Goal: Task Accomplishment & Management: Manage account settings

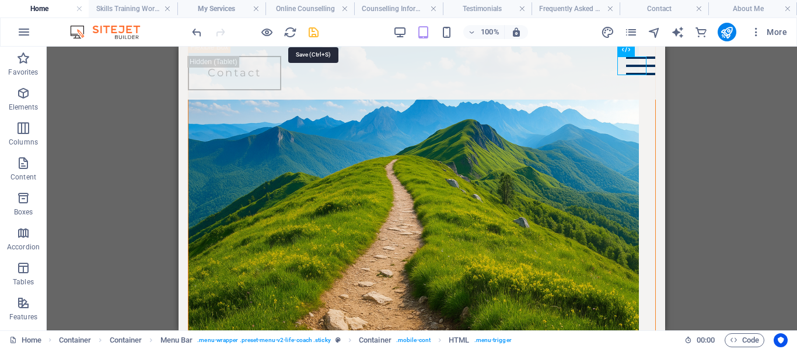
click at [317, 33] on icon "save" at bounding box center [313, 32] width 13 height 13
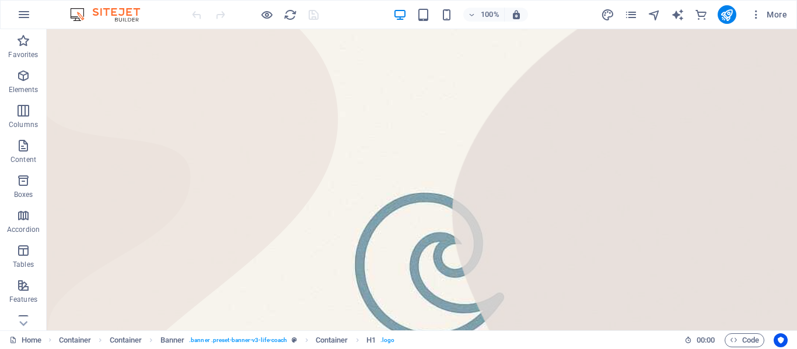
scroll to position [781, 0]
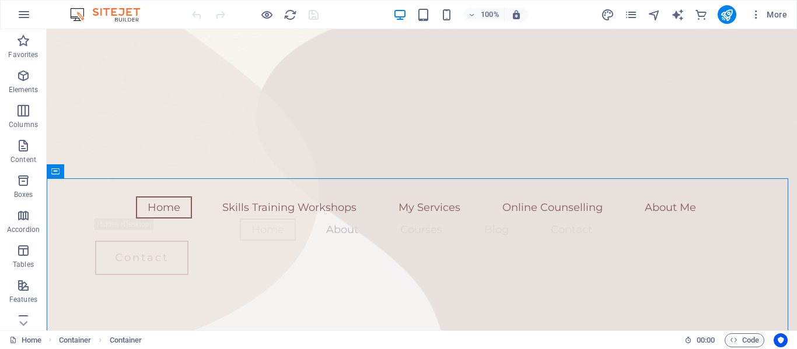
scroll to position [598, 0]
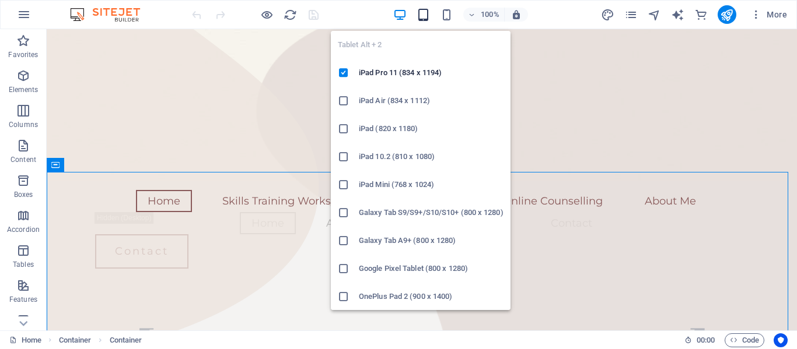
click at [419, 12] on icon "button" at bounding box center [422, 14] width 13 height 13
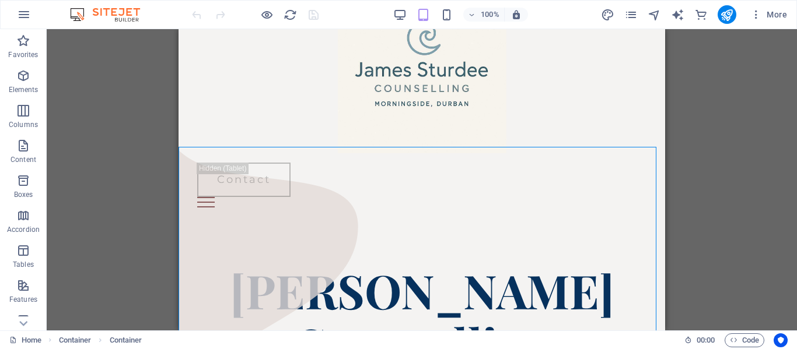
scroll to position [0, 0]
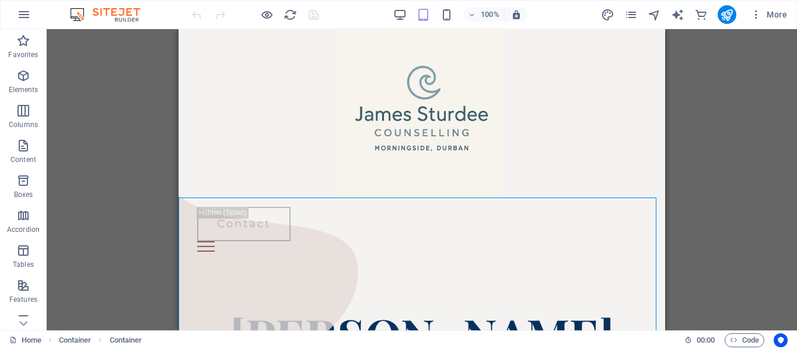
click at [391, 17] on div "100% More" at bounding box center [491, 14] width 602 height 19
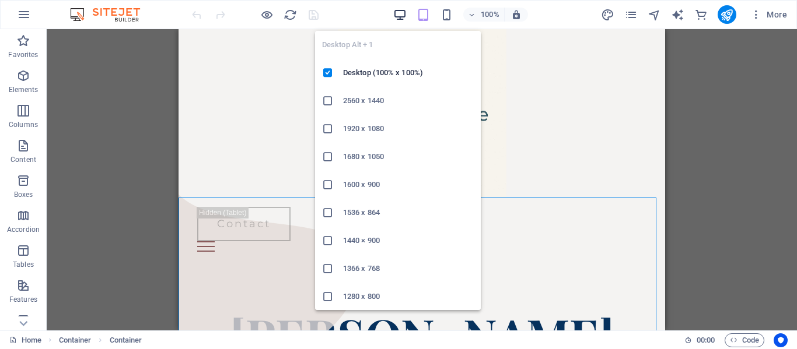
click at [395, 14] on icon "button" at bounding box center [399, 14] width 13 height 13
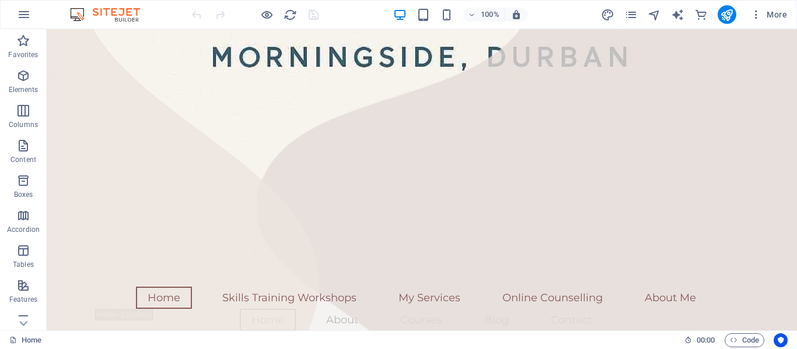
scroll to position [653, 0]
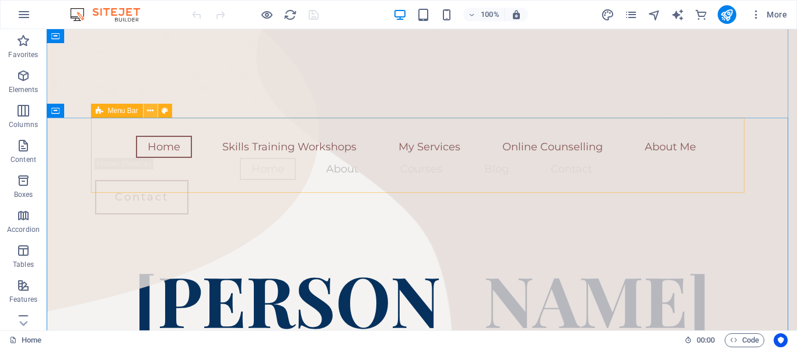
click at [152, 108] on icon at bounding box center [150, 111] width 6 height 12
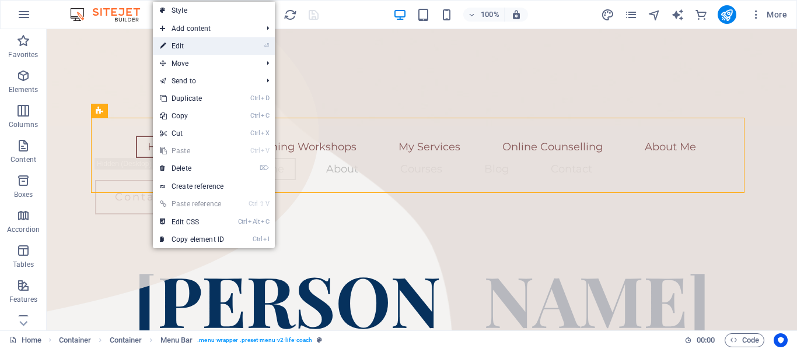
click at [192, 44] on link "⏎ Edit" at bounding box center [192, 45] width 78 height 17
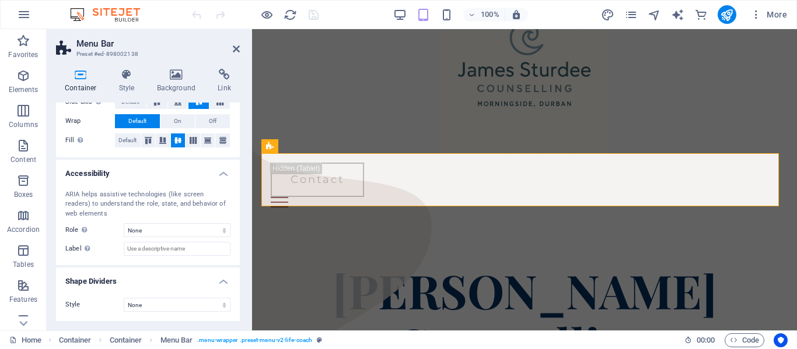
scroll to position [0, 0]
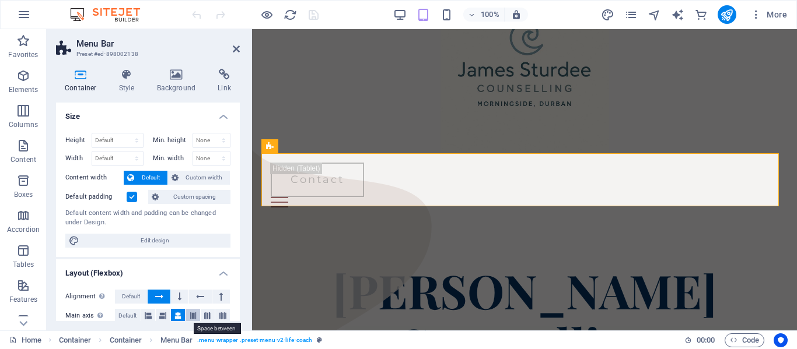
click at [191, 315] on icon at bounding box center [193, 316] width 7 height 14
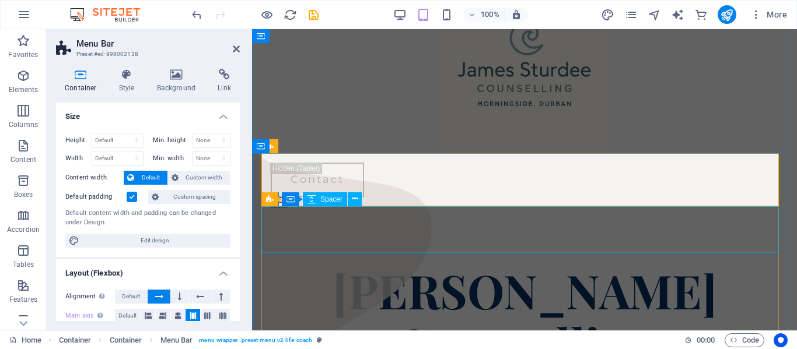
click at [465, 231] on div at bounding box center [524, 240] width 526 height 47
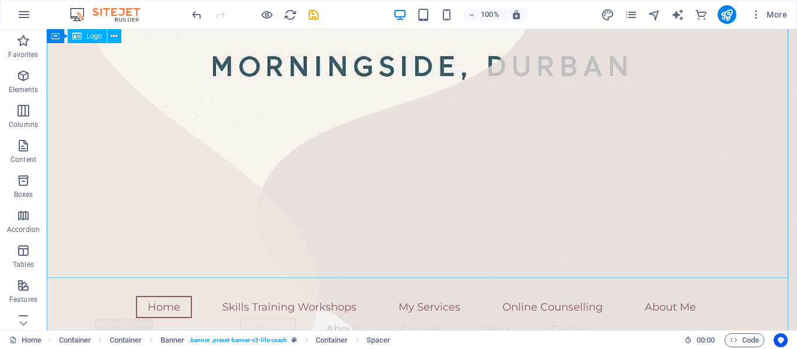
scroll to position [685, 0]
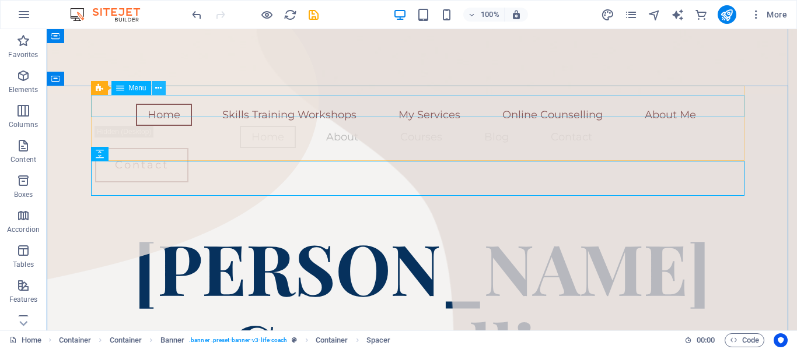
click at [160, 92] on icon at bounding box center [158, 88] width 6 height 12
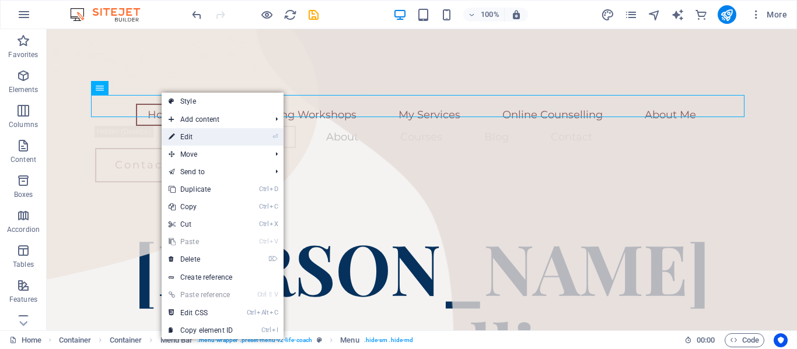
click at [192, 134] on link "⏎ Edit" at bounding box center [201, 136] width 78 height 17
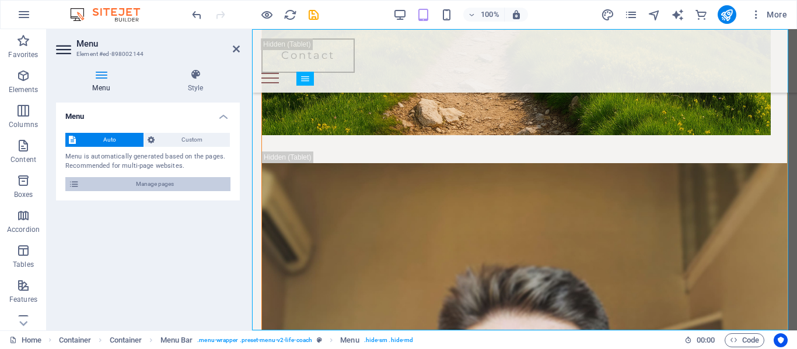
click at [167, 185] on span "Manage pages" at bounding box center [155, 184] width 144 height 14
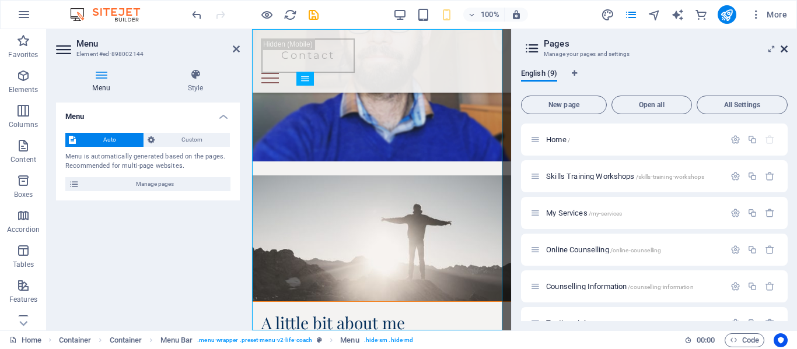
click at [781, 47] on icon at bounding box center [783, 48] width 7 height 9
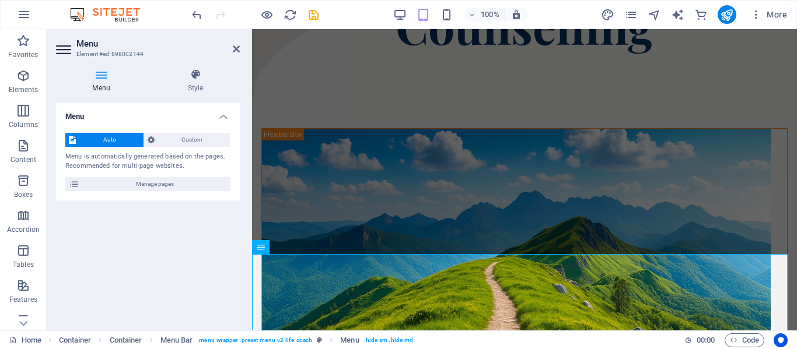
scroll to position [332, 0]
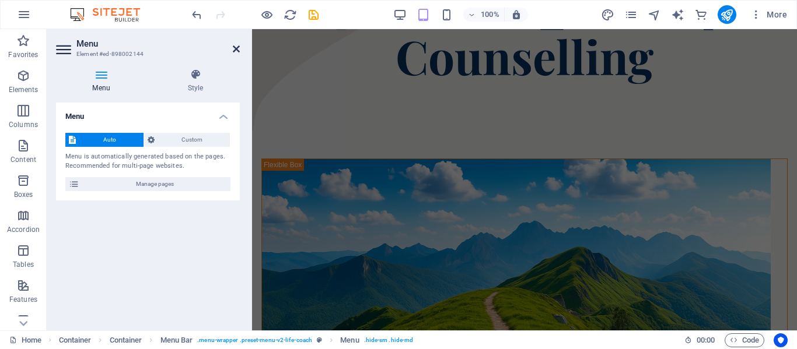
click at [233, 44] on icon at bounding box center [236, 48] width 7 height 9
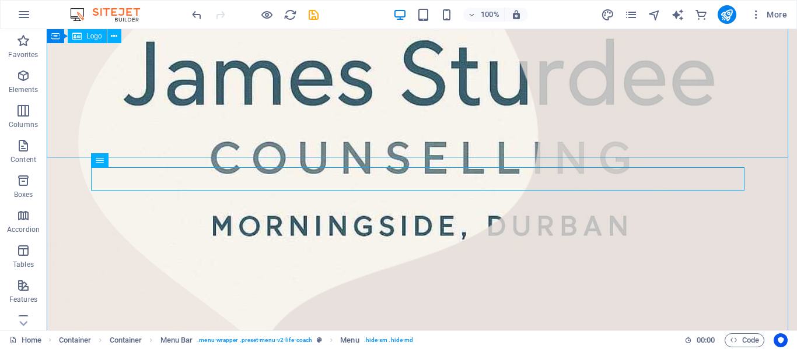
scroll to position [612, 0]
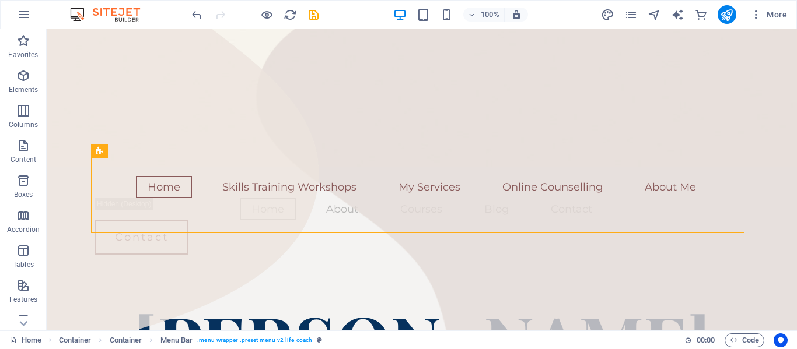
click at [230, 219] on div "Home Skills Training Workshops My Services Online Counselling About Me Home Abo…" at bounding box center [421, 215] width 653 height 97
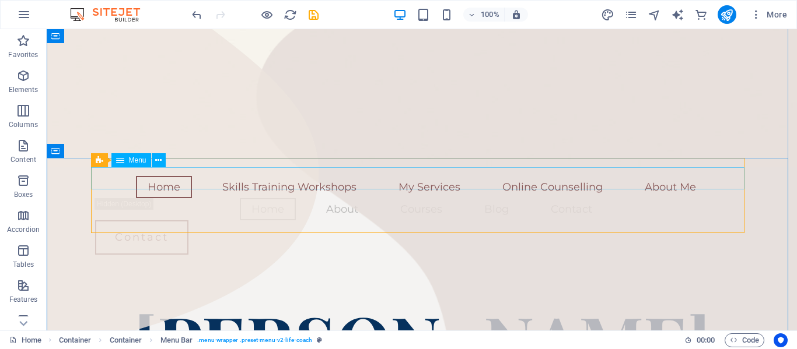
click at [279, 176] on nav "Home Skills Training Workshops My Services Online Counselling About Me" at bounding box center [421, 187] width 653 height 22
click at [159, 162] on icon at bounding box center [158, 161] width 6 height 12
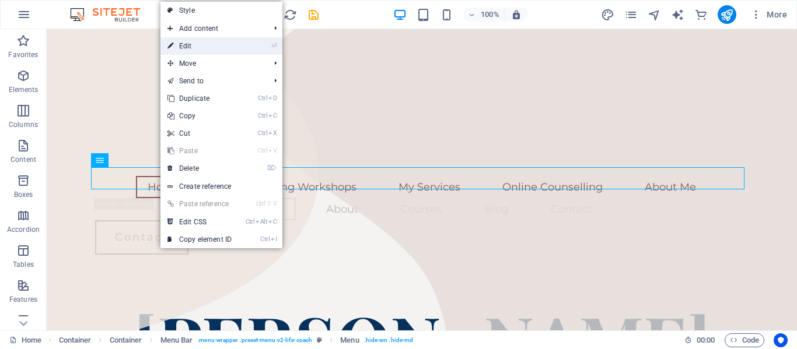
click at [197, 51] on link "⏎ Edit" at bounding box center [199, 45] width 78 height 17
select select
select select "1"
select select
select select "2"
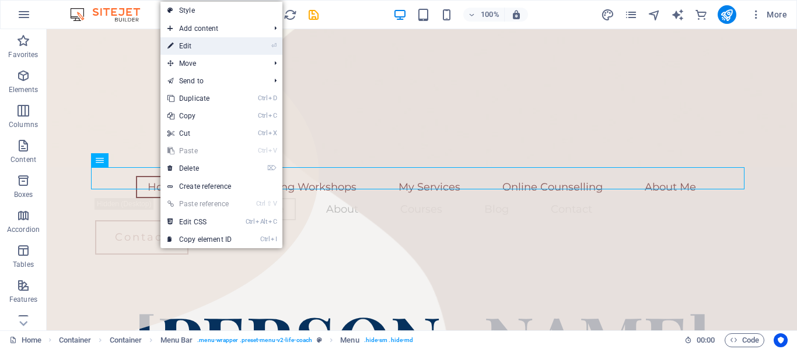
select select
select select "3"
select select
select select "7"
select select
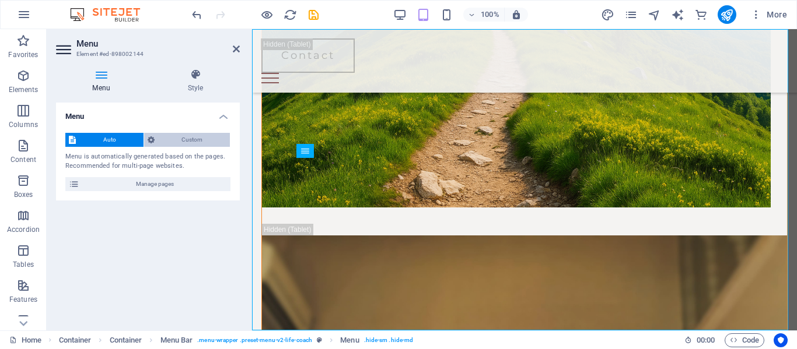
click at [184, 143] on span "Custom" at bounding box center [192, 140] width 69 height 14
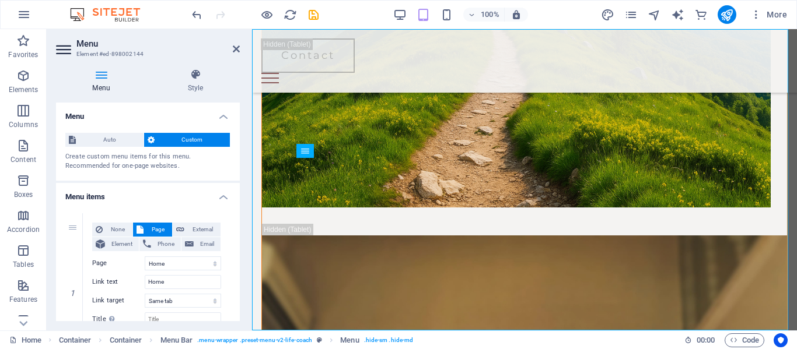
drag, startPoint x: 236, startPoint y: 132, endPoint x: 236, endPoint y: 159, distance: 26.8
click at [236, 159] on div "Auto Custom Create custom menu items for this menu. Recommended for one-page we…" at bounding box center [148, 152] width 184 height 57
drag, startPoint x: 236, startPoint y: 136, endPoint x: 234, endPoint y: 170, distance: 33.3
click at [234, 170] on div "Auto Custom Create custom menu items for this menu. Recommended for one-page we…" at bounding box center [148, 152] width 184 height 57
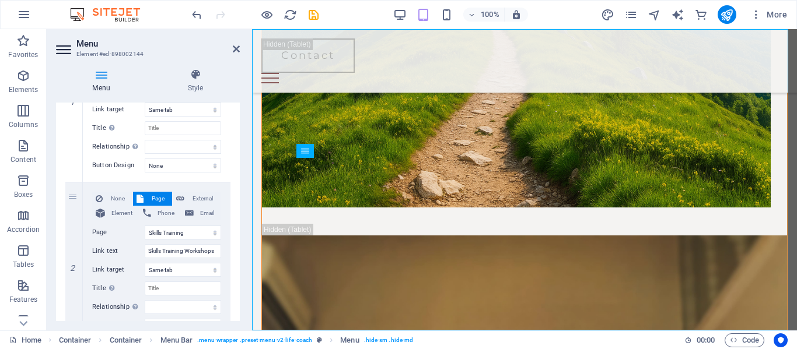
drag, startPoint x: 235, startPoint y: 171, endPoint x: 234, endPoint y: 191, distance: 19.8
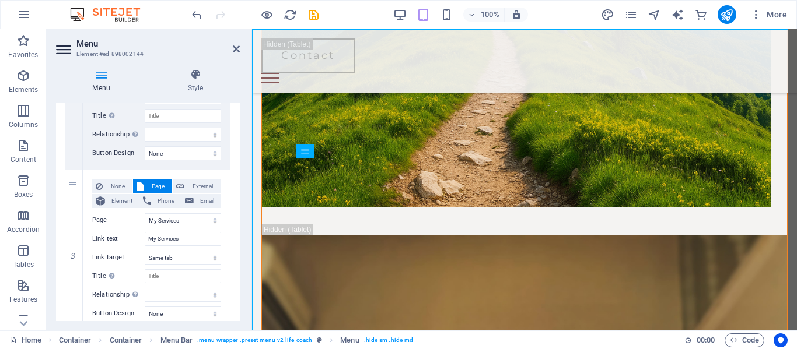
scroll to position [383, 0]
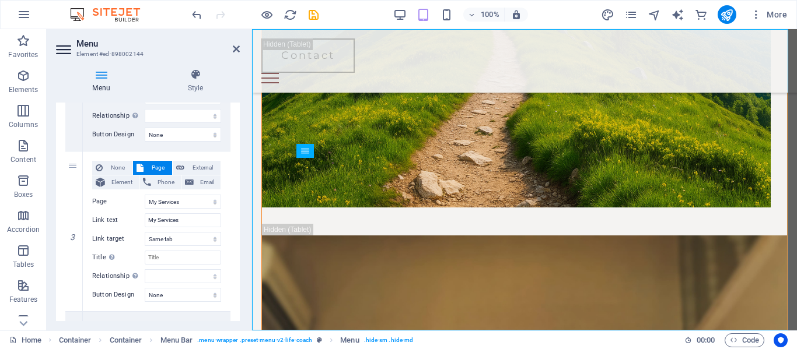
drag, startPoint x: 236, startPoint y: 211, endPoint x: 241, endPoint y: 251, distance: 40.6
click at [241, 251] on div "Menu Style Menu Auto Custom Create custom menu items for this menu. Recommended…" at bounding box center [148, 194] width 202 height 271
click at [237, 274] on div "1 None Page External Element Phone Email Page Home Skills Training Workshops My…" at bounding box center [148, 232] width 184 height 820
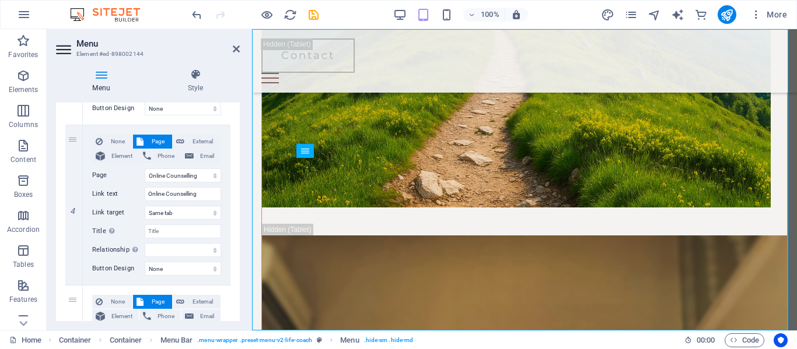
scroll to position [574, 0]
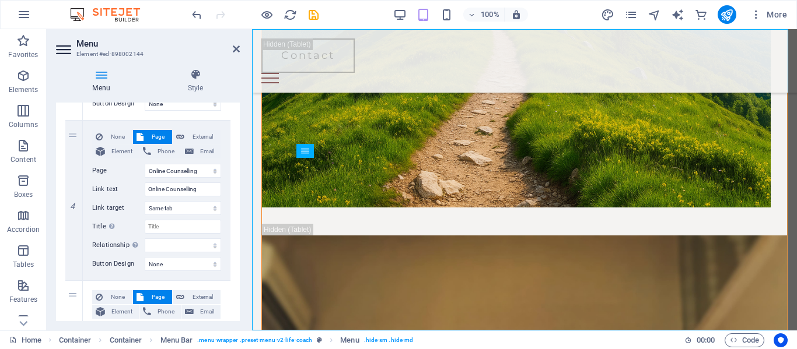
drag, startPoint x: 235, startPoint y: 271, endPoint x: 237, endPoint y: 302, distance: 31.6
click at [237, 302] on div "Menu Auto Custom Create custom menu items for this menu. Recommended for one-pa…" at bounding box center [148, 212] width 184 height 219
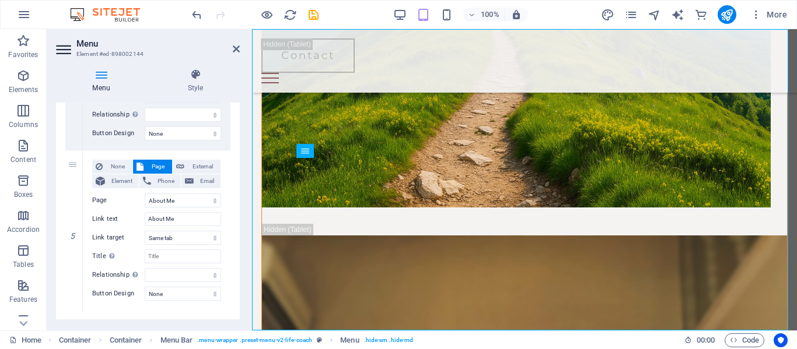
scroll to position [726, 0]
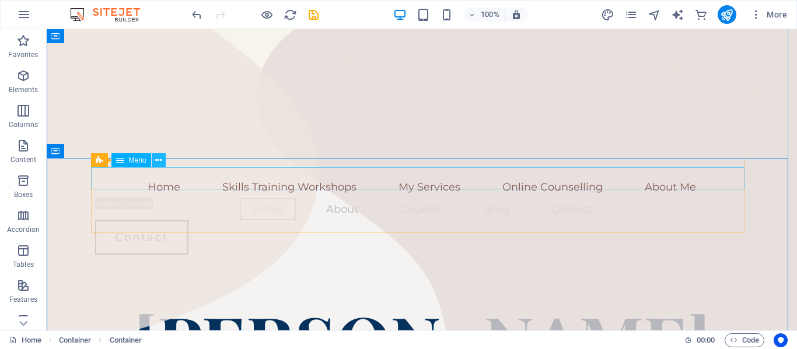
click at [163, 161] on button at bounding box center [159, 160] width 14 height 14
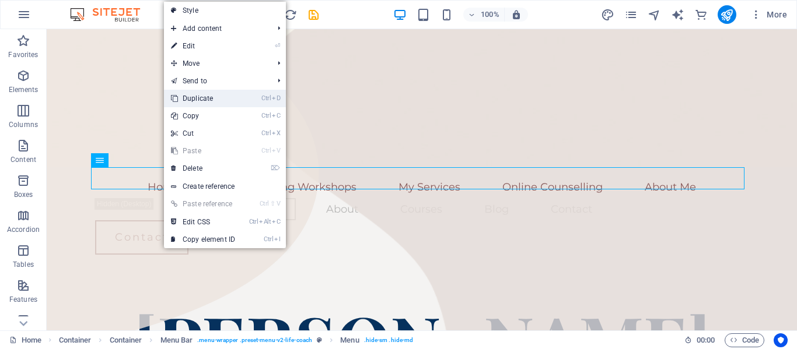
click at [216, 93] on link "Ctrl D Duplicate" at bounding box center [203, 98] width 78 height 17
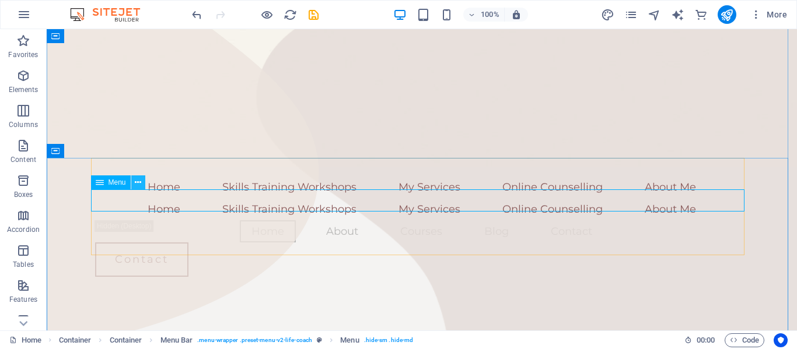
click at [142, 184] on button at bounding box center [138, 183] width 14 height 14
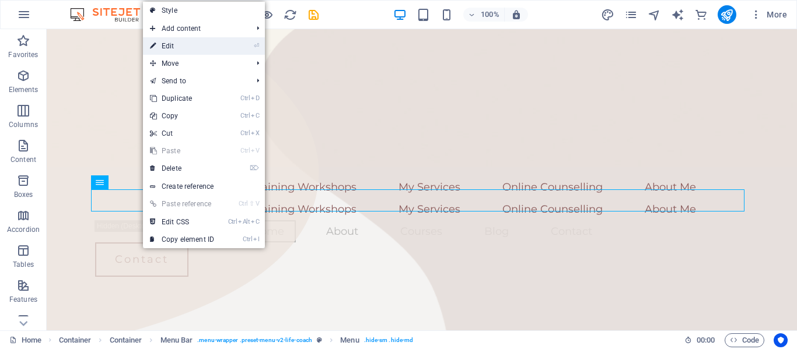
click at [183, 51] on link "⏎ Edit" at bounding box center [182, 45] width 78 height 17
select select
select select "1"
select select
select select "2"
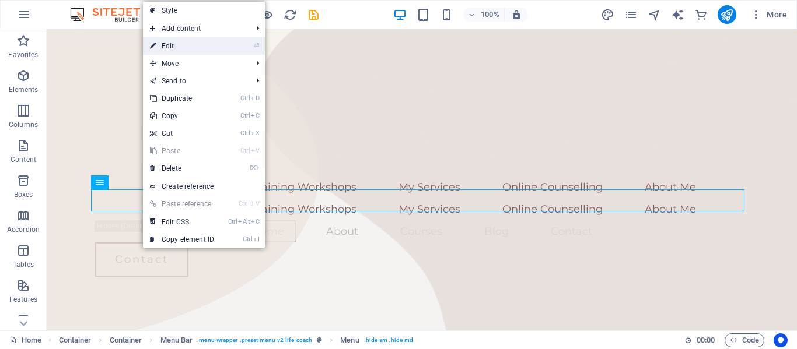
select select
select select "3"
select select
select select "7"
select select
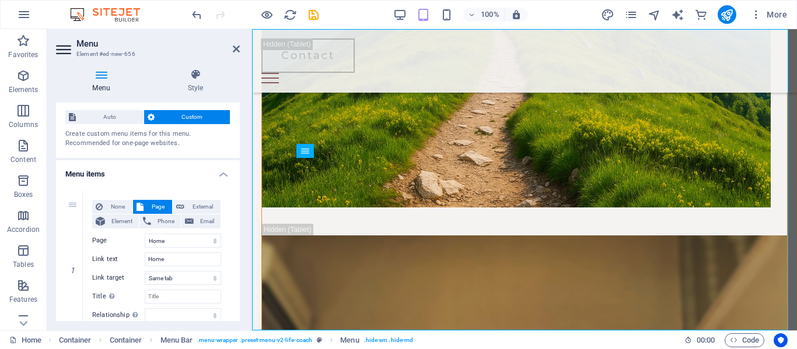
scroll to position [0, 0]
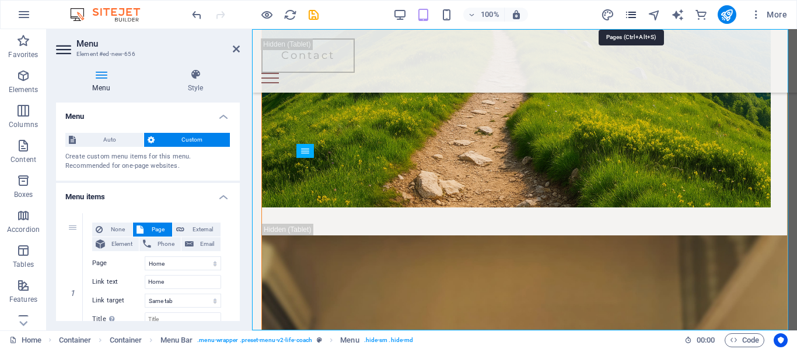
click at [632, 17] on icon "pages" at bounding box center [630, 14] width 13 height 13
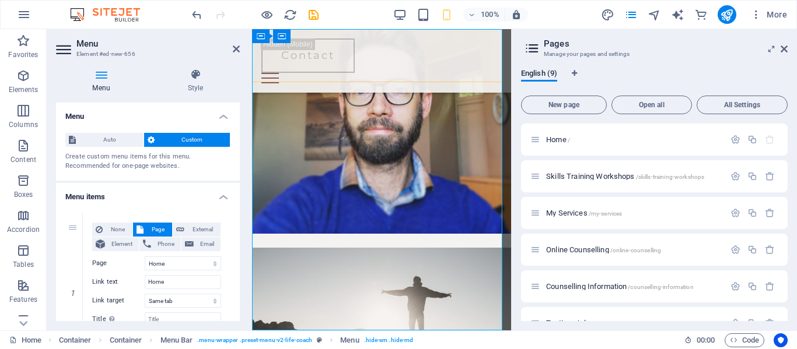
click at [442, 40] on div "Home Skills Training Workshops My Services Online Counselling About Me Home Ski…" at bounding box center [381, 61] width 259 height 64
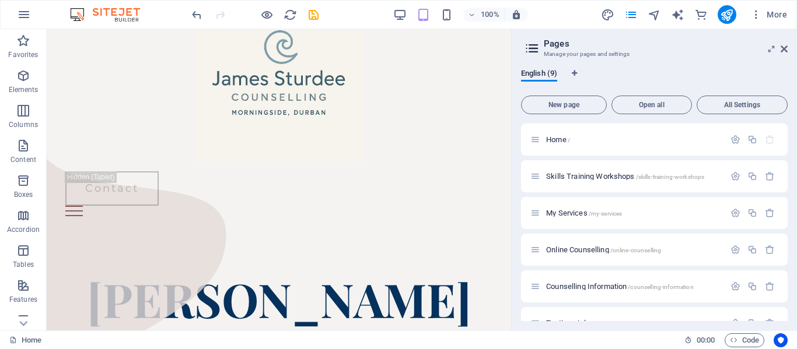
scroll to position [6, 0]
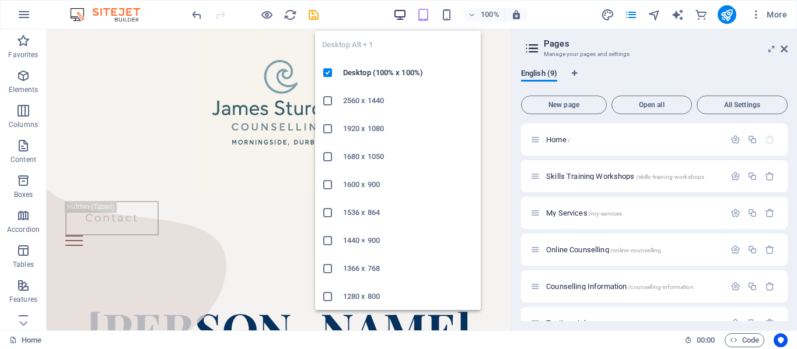
click at [398, 13] on icon "button" at bounding box center [399, 14] width 13 height 13
click at [398, 12] on icon "button" at bounding box center [399, 14] width 13 height 13
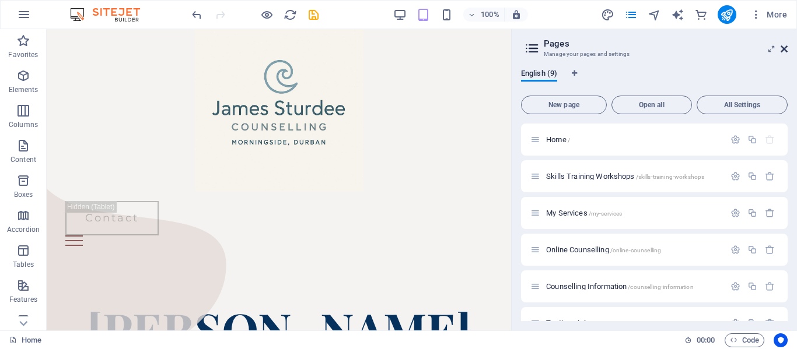
click at [784, 46] on icon at bounding box center [783, 48] width 7 height 9
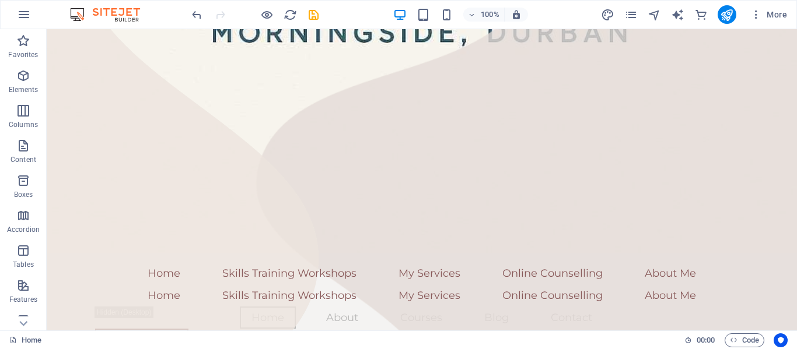
scroll to position [634, 0]
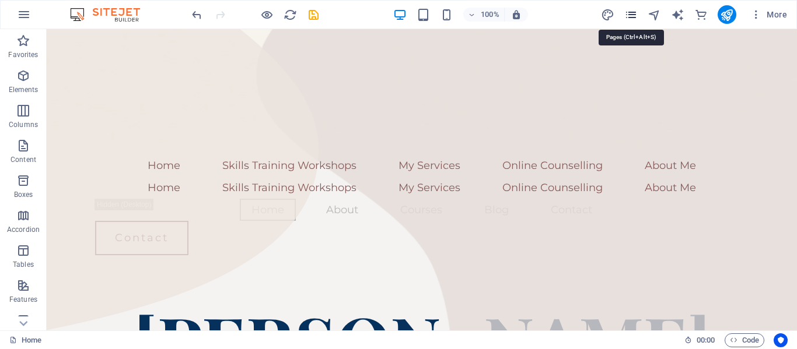
click at [629, 16] on icon "pages" at bounding box center [630, 14] width 13 height 13
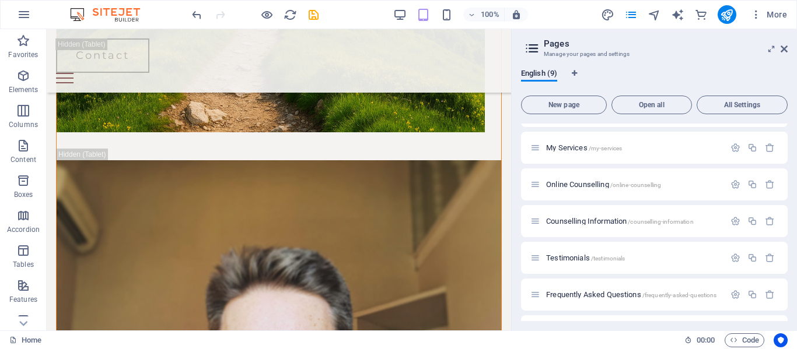
scroll to position [71, 0]
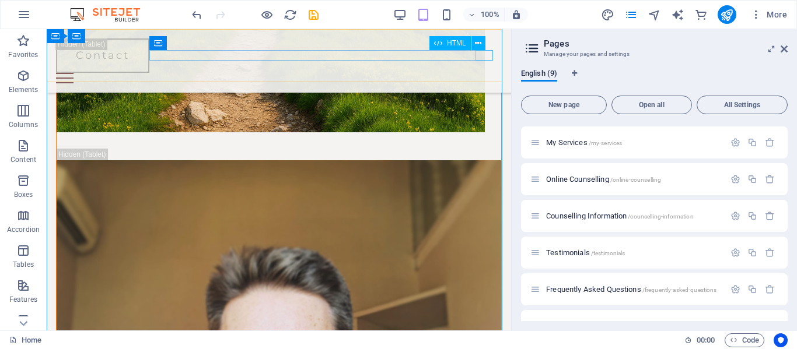
click at [480, 73] on div at bounding box center [279, 78] width 446 height 10
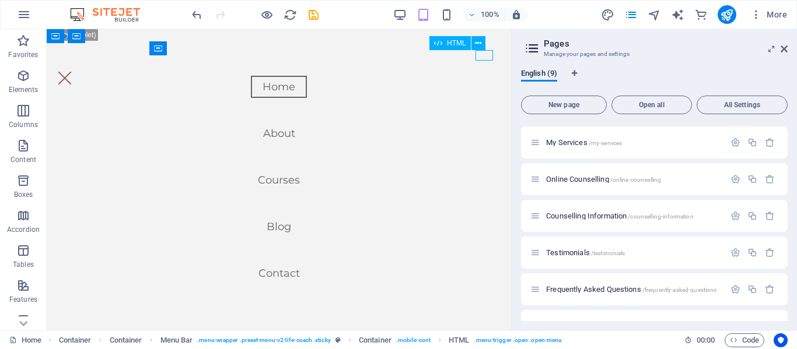
click at [73, 73] on div at bounding box center [64, 78] width 17 height 10
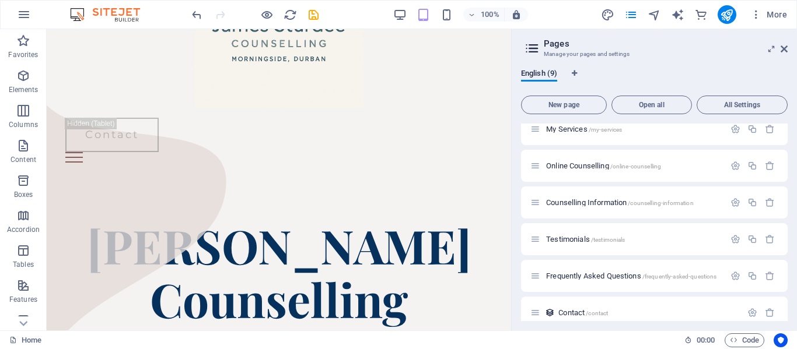
scroll to position [90, 0]
click at [784, 47] on icon at bounding box center [783, 48] width 7 height 9
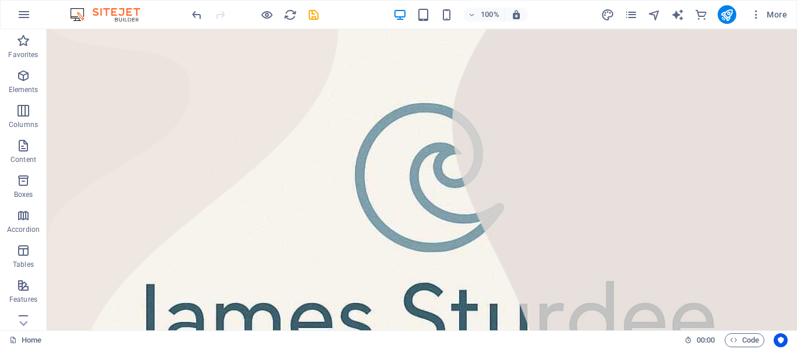
click at [385, 5] on div "100% More" at bounding box center [491, 14] width 602 height 19
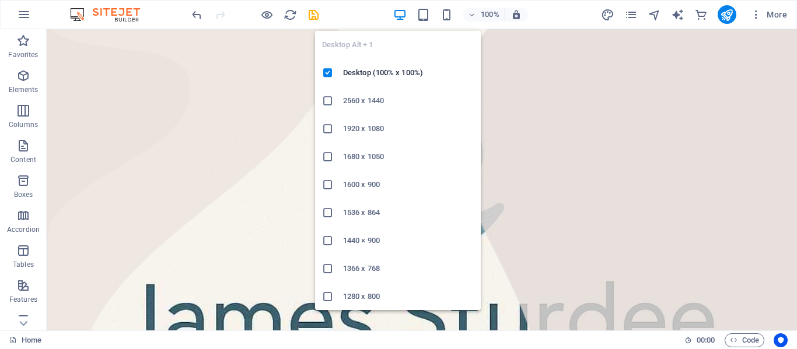
click at [395, 10] on icon "button" at bounding box center [399, 14] width 13 height 13
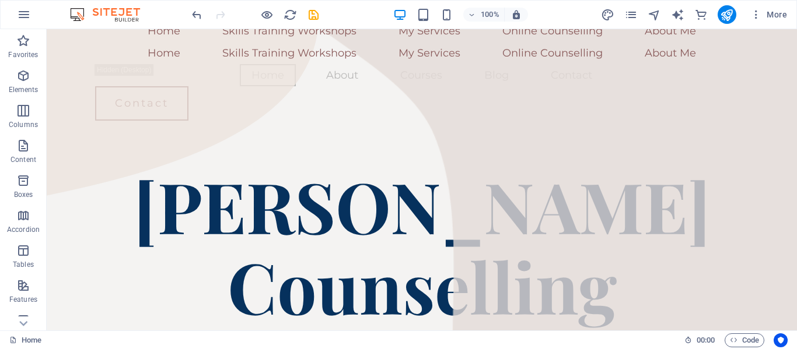
scroll to position [724, 0]
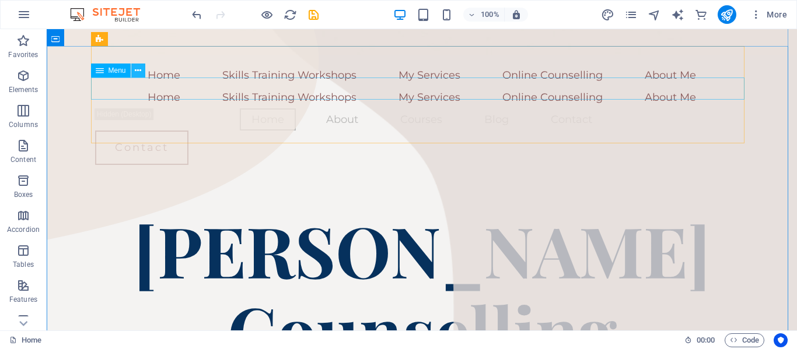
click at [141, 70] on icon at bounding box center [138, 71] width 6 height 12
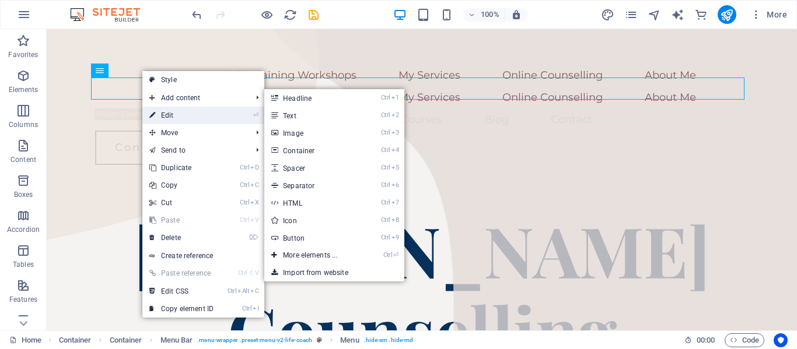
click at [179, 119] on link "⏎ Edit" at bounding box center [181, 115] width 78 height 17
select select
select select "1"
select select
select select "2"
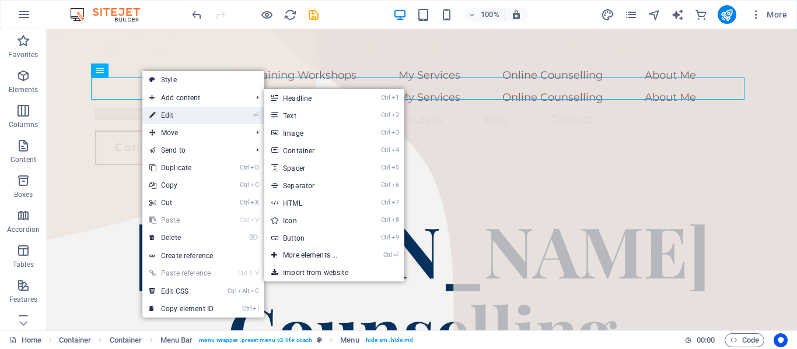
select select
select select "3"
select select
select select "7"
select select
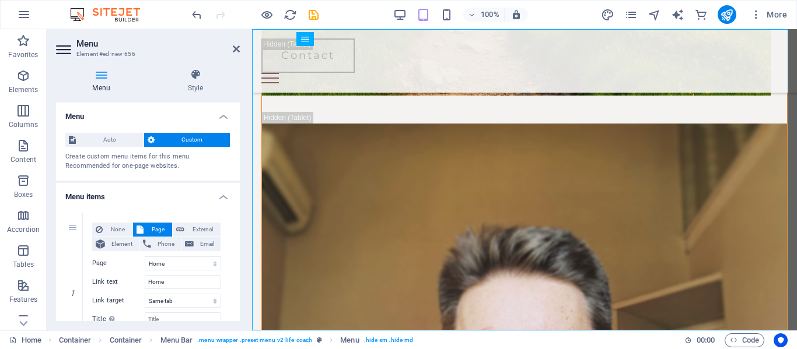
drag, startPoint x: 235, startPoint y: 138, endPoint x: 238, endPoint y: 155, distance: 17.2
click at [238, 155] on div "Menu Auto Custom Create custom menu items for this menu. Recommended for one-pa…" at bounding box center [148, 212] width 184 height 219
click at [191, 264] on select "Home Skills Training Workshops My Services Online Counselling Counselling Infor…" at bounding box center [183, 264] width 76 height 14
select select "4"
click at [145, 257] on select "Home Skills Training Workshops My Services Online Counselling Counselling Infor…" at bounding box center [183, 264] width 76 height 14
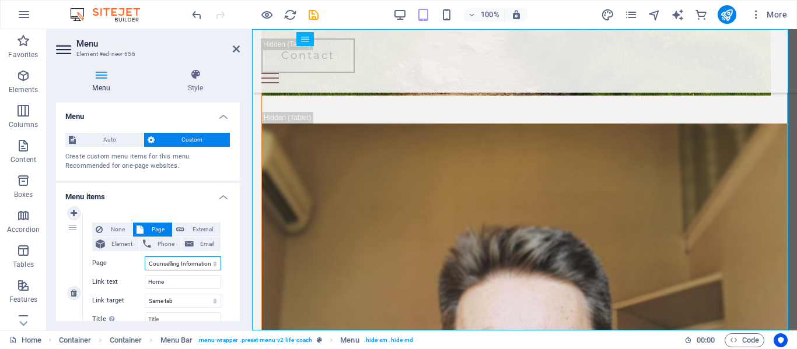
type input "Counselling Information"
select select
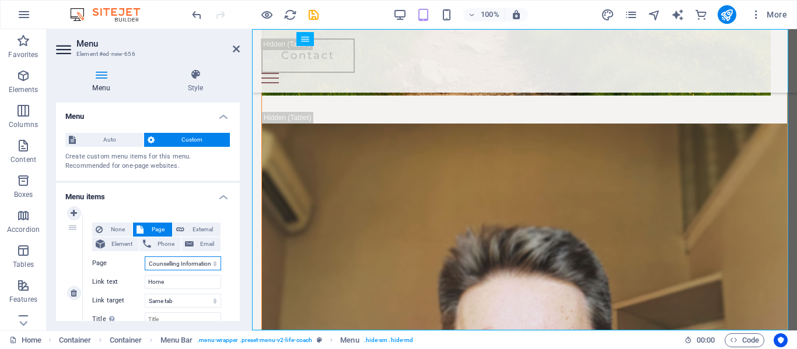
select select
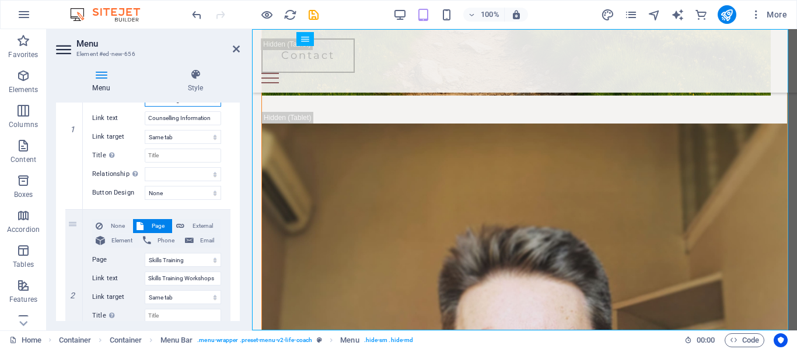
scroll to position [179, 0]
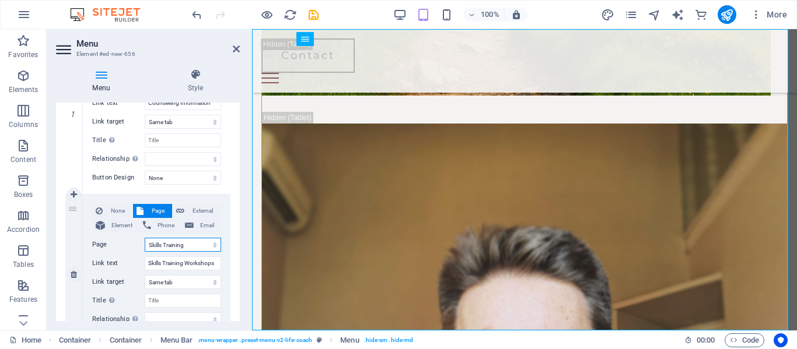
click at [209, 241] on select "Home Skills Training Workshops My Services Online Counselling Counselling Infor…" at bounding box center [183, 245] width 76 height 14
select select "5"
click at [145, 238] on select "Home Skills Training Workshops My Services Online Counselling Counselling Infor…" at bounding box center [183, 245] width 76 height 14
select select
type input "Testimonials"
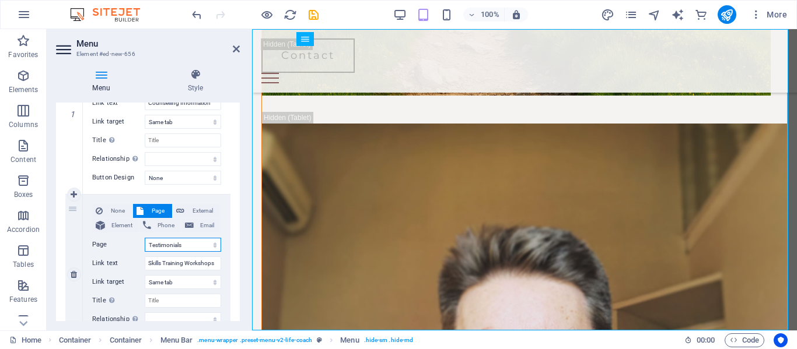
select select
click at [165, 139] on input "Title Additional link description, should not be the same as the link text. The…" at bounding box center [183, 141] width 76 height 14
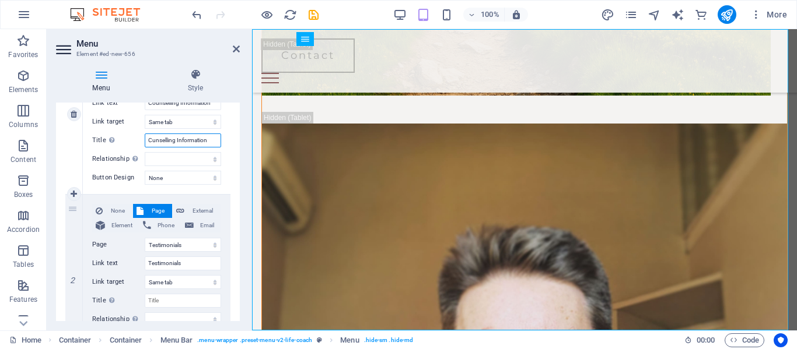
type input "Counselling Information"
select select
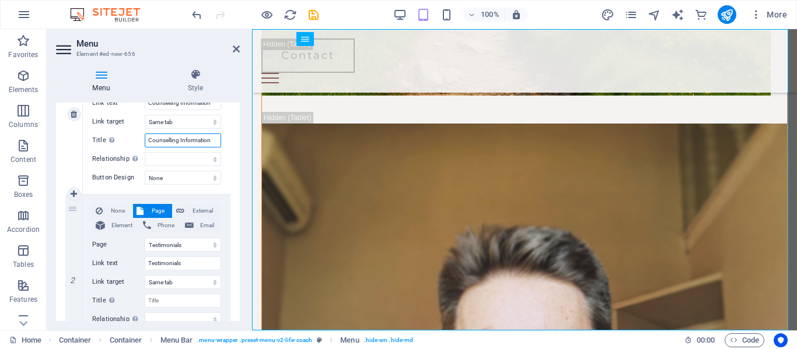
select select
type input "Counselling Information"
click at [168, 303] on input "Title Additional link description, should not be the same as the link text. The…" at bounding box center [183, 301] width 76 height 14
type input "Testimonials"
select select
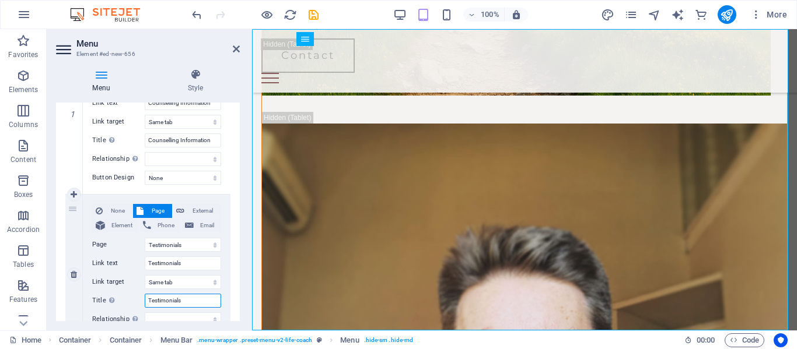
select select
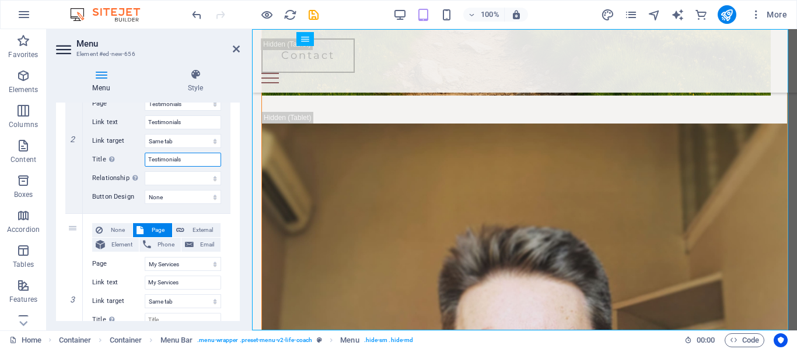
scroll to position [363, 0]
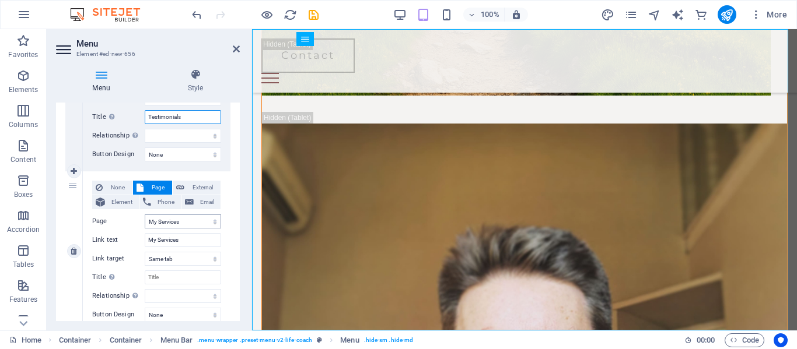
type input "Testimonials"
click at [209, 218] on select "Home Skills Training Workshops My Services Online Counselling Counselling Infor…" at bounding box center [183, 222] width 76 height 14
select select "6"
click at [145, 215] on select "Home Skills Training Workshops My Services Online Counselling Counselling Infor…" at bounding box center [183, 222] width 76 height 14
select select
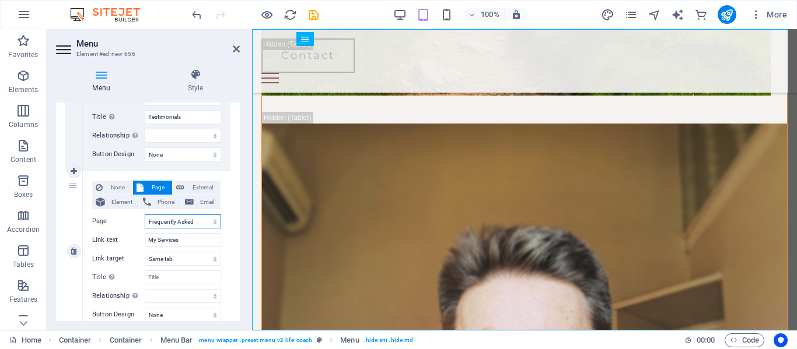
select select
type input "Frequently Asked Questions"
select select
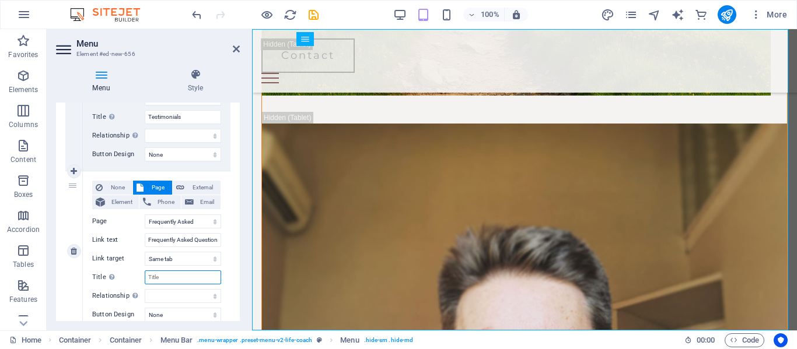
click at [174, 281] on input "Title Additional link description, should not be the same as the link text. The…" at bounding box center [183, 278] width 76 height 14
type input "Frequently Asked Questions"
select select
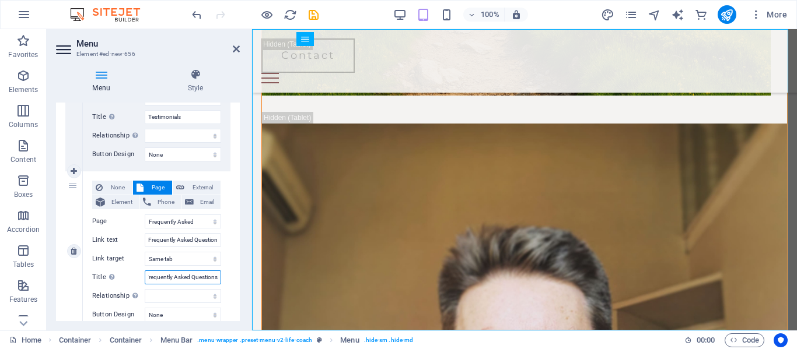
select select
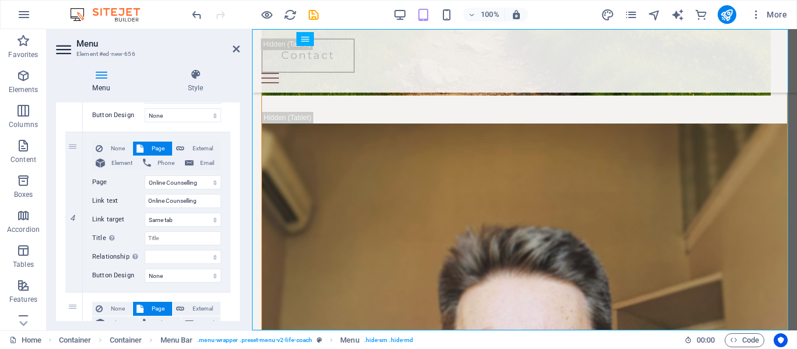
scroll to position [593, 0]
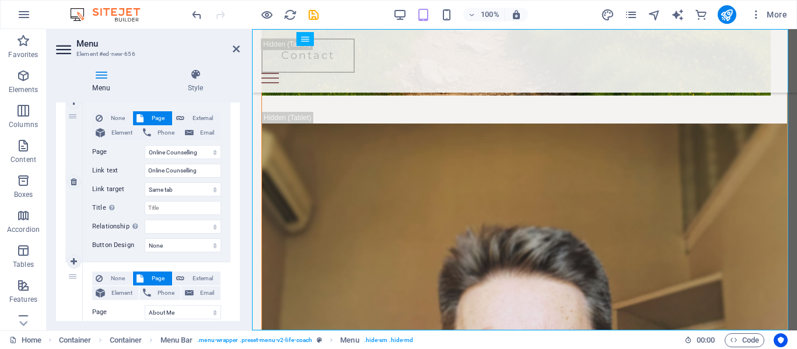
type input "Frequently Asked Questions"
click at [71, 114] on div "4" at bounding box center [73, 182] width 17 height 160
click at [69, 180] on link at bounding box center [74, 182] width 14 height 14
select select
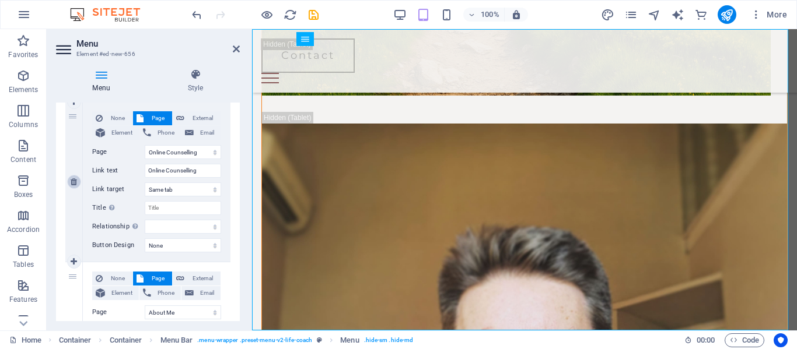
select select
select select "7"
type input "About Me"
select select
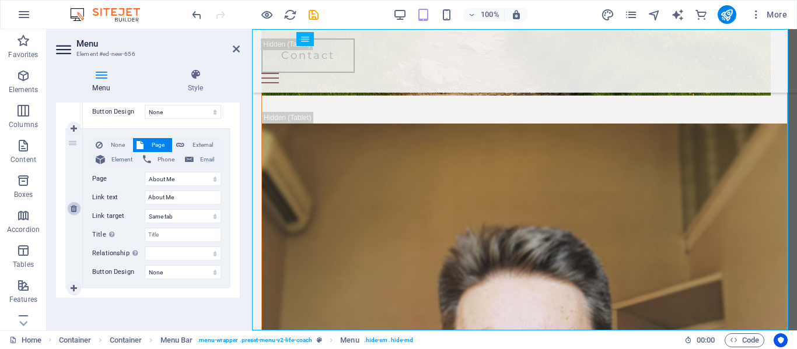
scroll to position [566, 0]
click at [73, 206] on icon at bounding box center [74, 209] width 6 height 8
select select
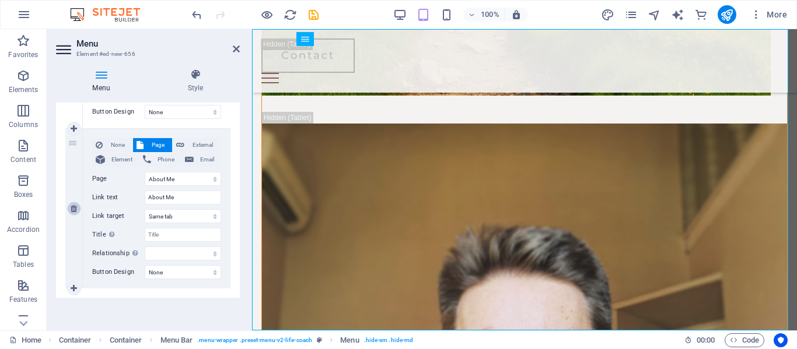
scroll to position [405, 0]
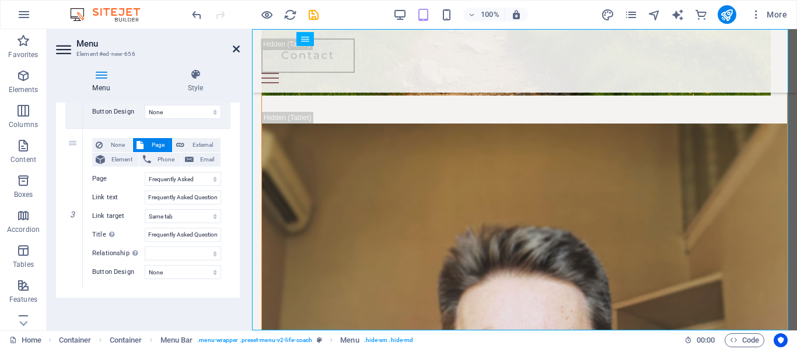
click at [234, 50] on icon at bounding box center [236, 48] width 7 height 9
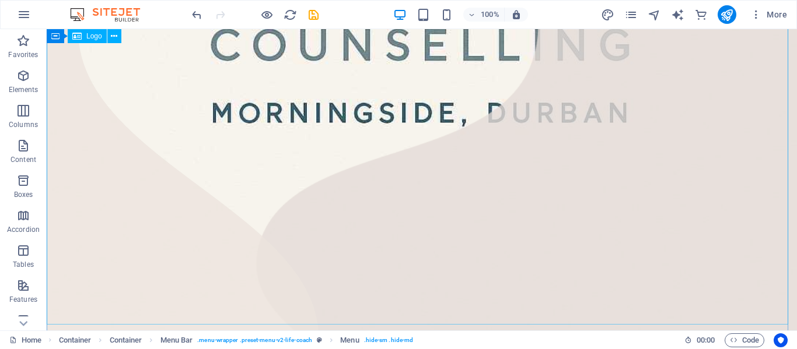
scroll to position [636, 0]
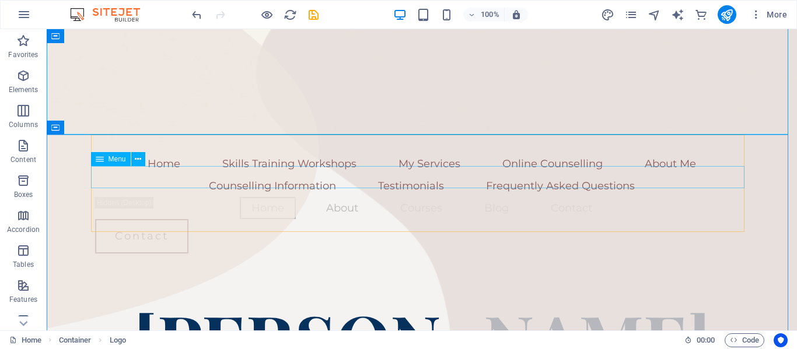
click at [577, 175] on nav "Counselling Information Testimonials Frequently Asked Questions" at bounding box center [421, 186] width 653 height 22
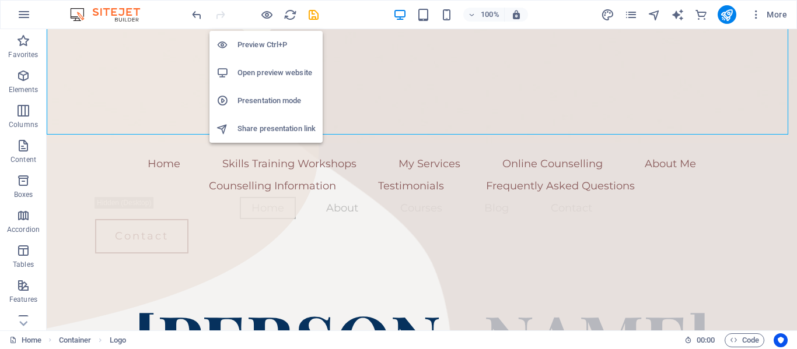
click at [262, 56] on li "Preview Ctrl+P" at bounding box center [265, 45] width 113 height 28
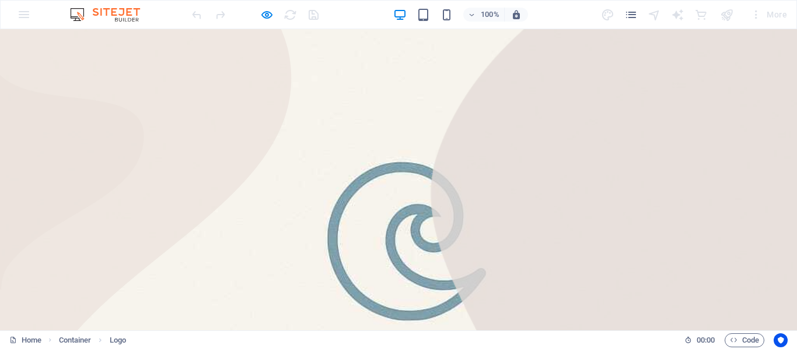
scroll to position [255, 0]
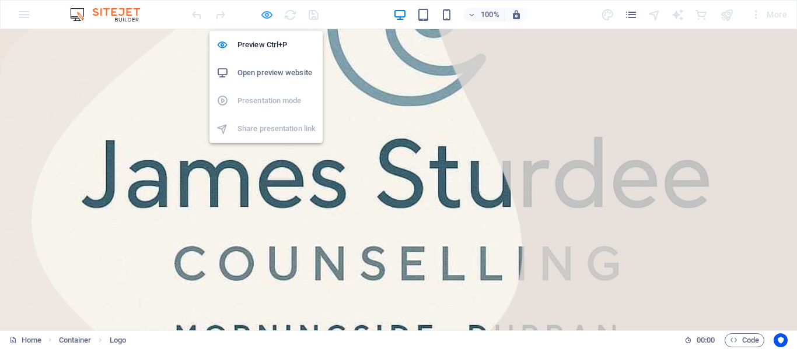
click at [270, 15] on icon "button" at bounding box center [266, 14] width 13 height 13
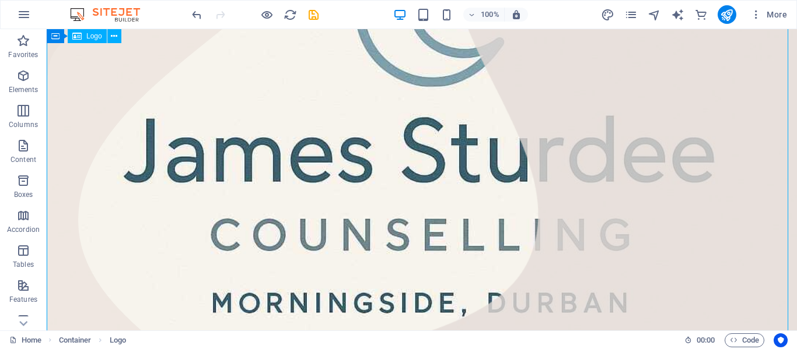
click at [423, 141] on div at bounding box center [422, 149] width 750 height 750
click at [117, 39] on icon at bounding box center [114, 36] width 6 height 12
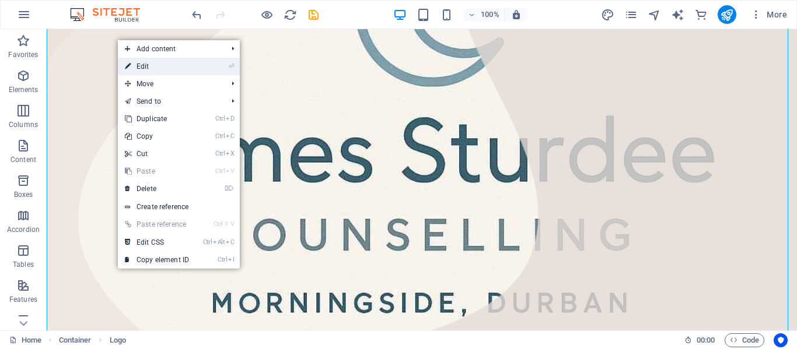
click at [148, 67] on link "⏎ Edit" at bounding box center [157, 66] width 78 height 17
select select "px"
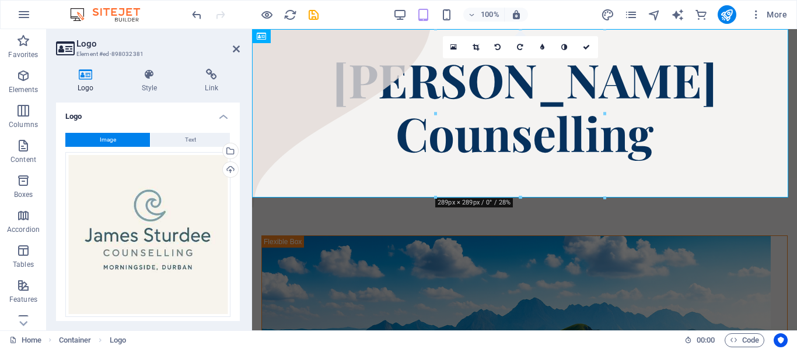
scroll to position [0, 0]
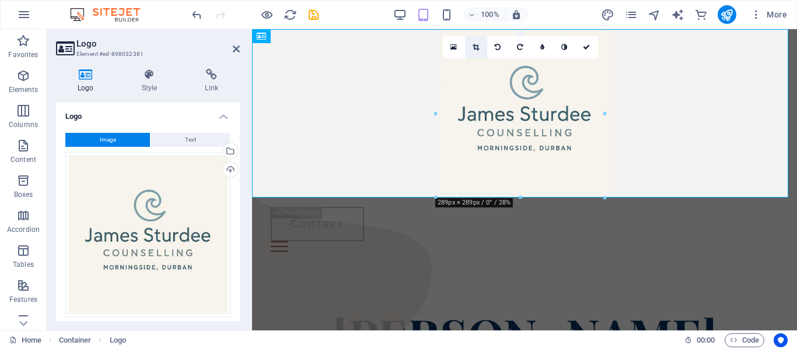
click at [476, 45] on icon at bounding box center [475, 47] width 6 height 7
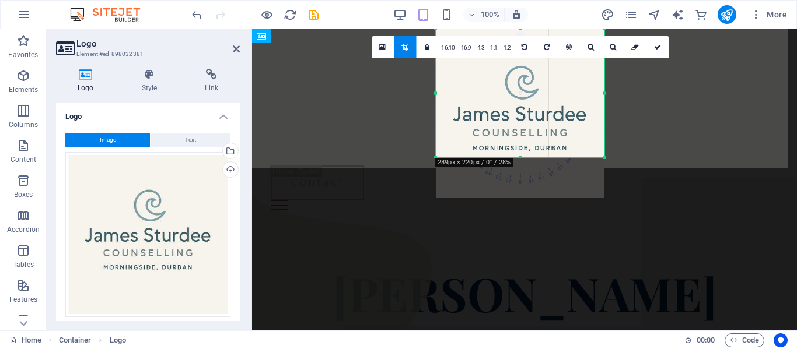
drag, startPoint x: 519, startPoint y: 197, endPoint x: 524, endPoint y: 155, distance: 41.7
click at [524, 156] on div at bounding box center [520, 158] width 169 height 4
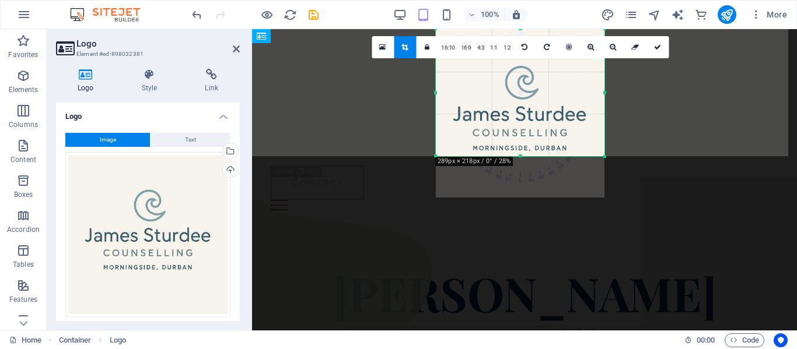
click at [518, 29] on header "100% More" at bounding box center [398, 14] width 797 height 29
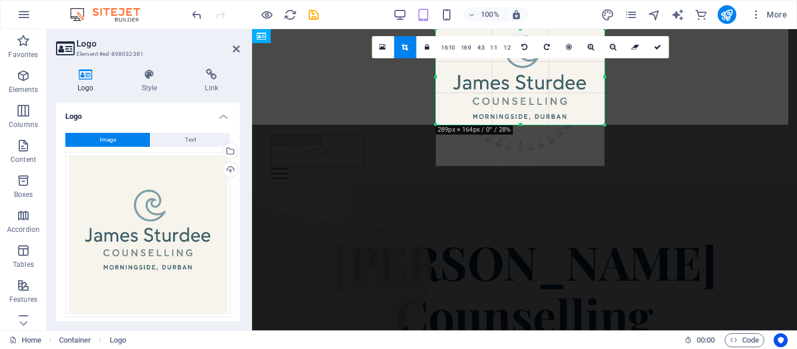
drag, startPoint x: 519, startPoint y: 30, endPoint x: 526, endPoint y: 62, distance: 32.3
click at [526, 62] on div "180 170 160 150 140 130 120 110 100 90 80 70 60 50 40 30 20 10 0 -10 -20 -30 -4…" at bounding box center [520, 77] width 169 height 96
click at [652, 41] on link at bounding box center [657, 47] width 22 height 22
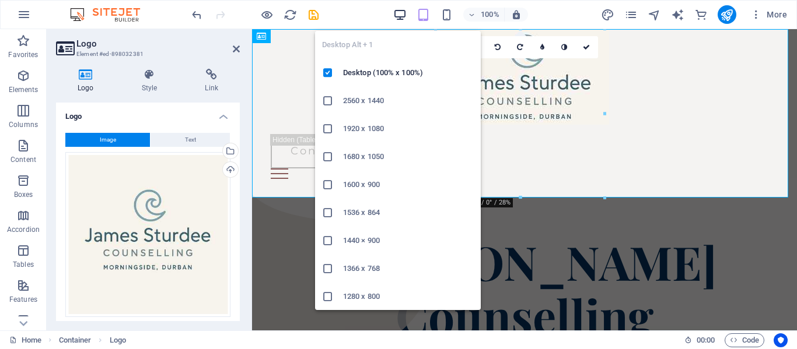
click at [395, 18] on icon "button" at bounding box center [399, 14] width 13 height 13
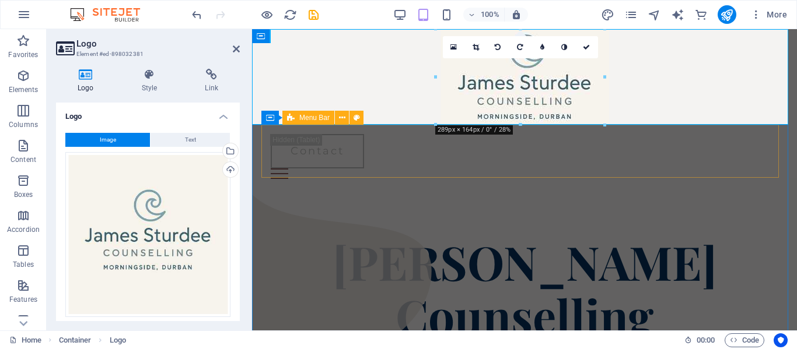
click at [570, 159] on div "Home Skills Training Workshops My Services Online Counselling About Me Counsell…" at bounding box center [524, 157] width 526 height 64
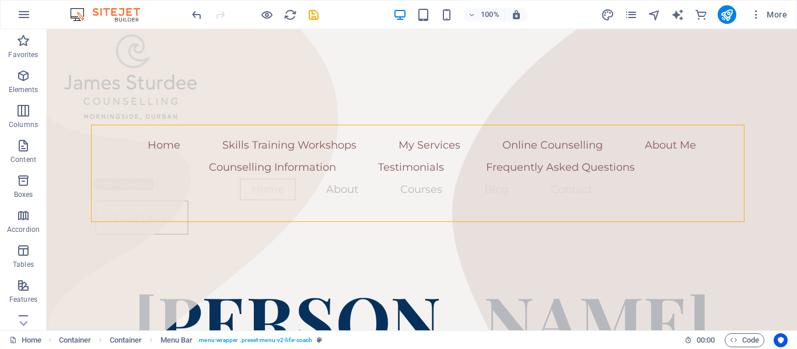
drag, startPoint x: 796, startPoint y: 50, endPoint x: 843, endPoint y: 57, distance: 47.2
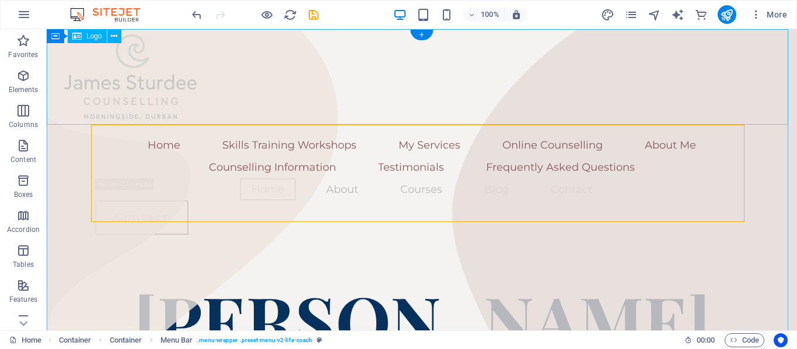
click at [149, 97] on div at bounding box center [422, 77] width 750 height 96
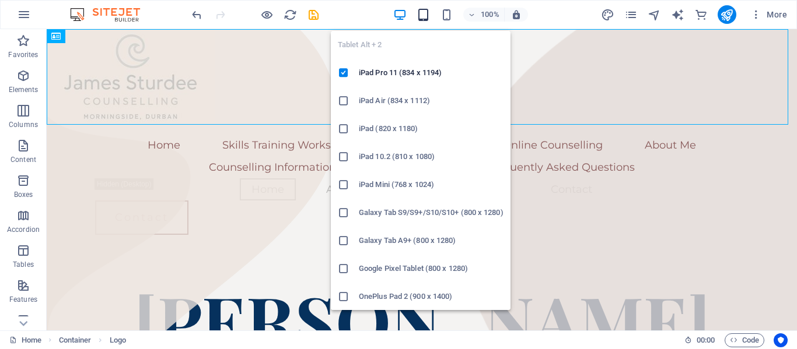
click at [424, 12] on icon "button" at bounding box center [422, 14] width 13 height 13
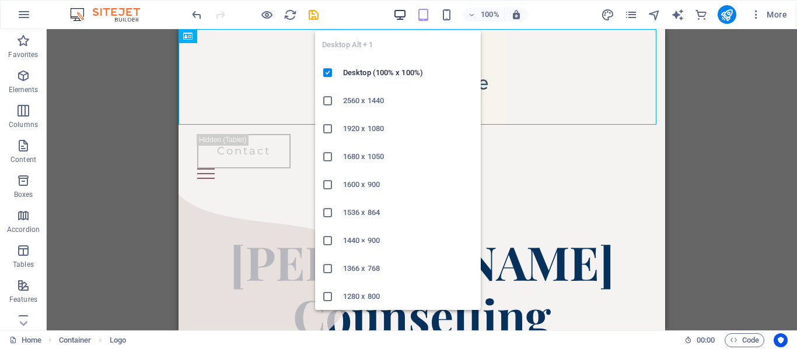
click at [405, 16] on icon "button" at bounding box center [399, 14] width 13 height 13
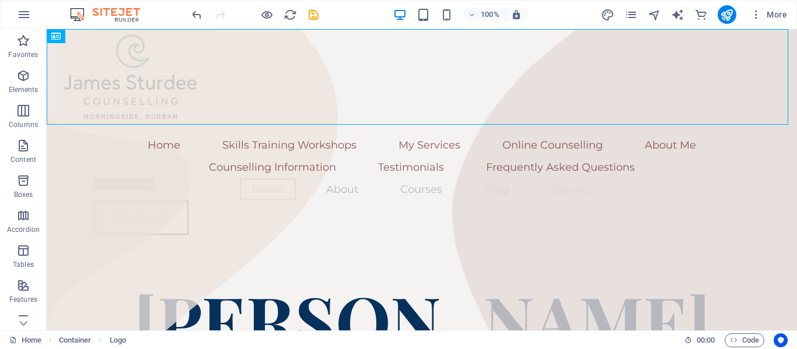
click at [277, 17] on div at bounding box center [255, 14] width 131 height 19
click at [274, 16] on div at bounding box center [255, 14] width 131 height 19
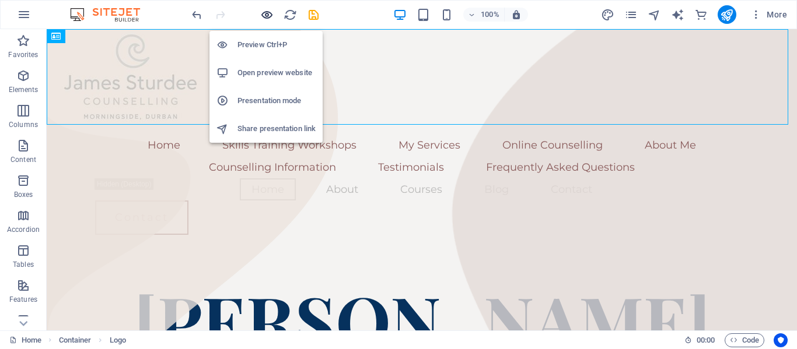
click at [272, 16] on icon "button" at bounding box center [266, 14] width 13 height 13
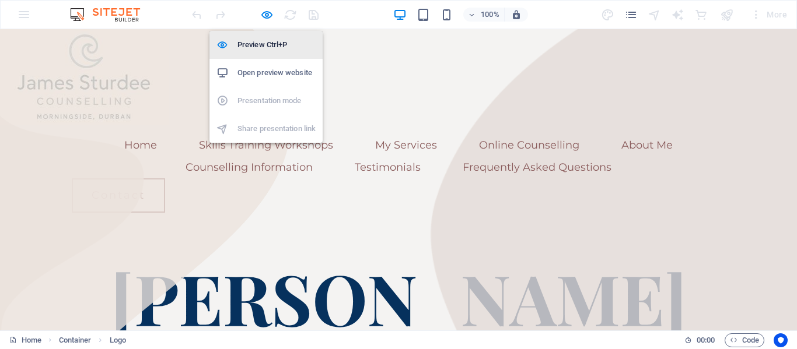
click at [263, 47] on h6 "Preview Ctrl+P" at bounding box center [276, 45] width 78 height 14
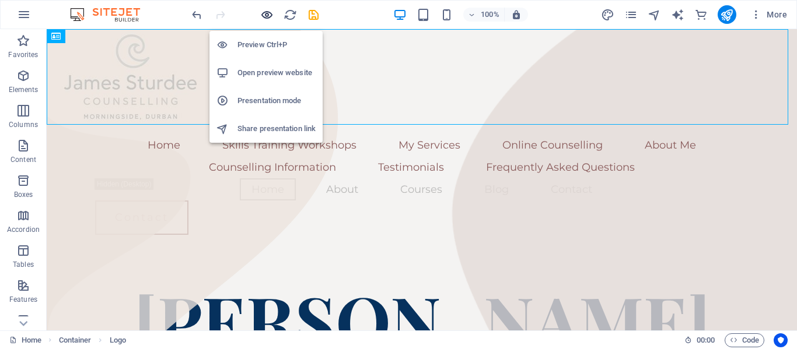
click at [264, 17] on icon "button" at bounding box center [266, 14] width 13 height 13
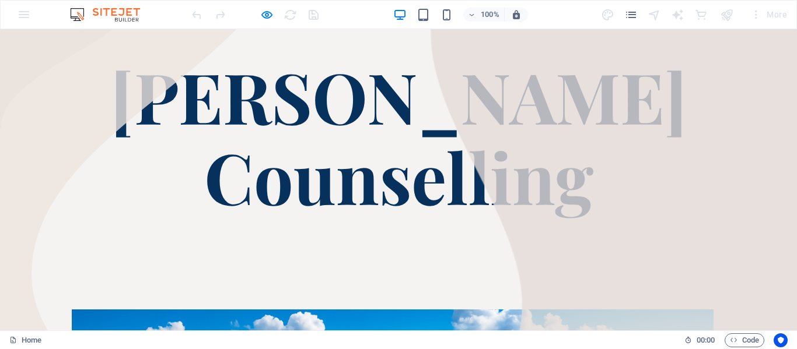
scroll to position [192, 0]
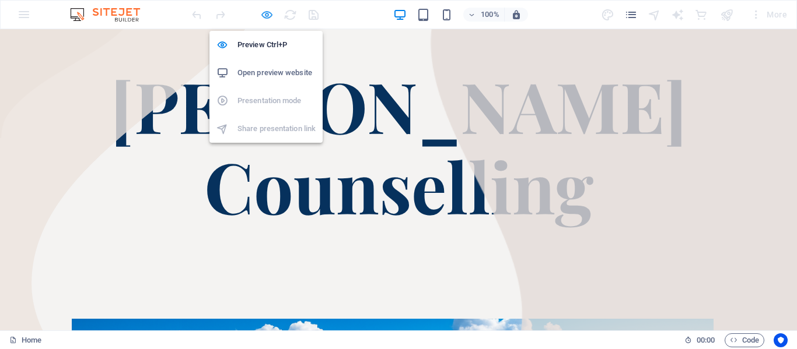
click at [262, 14] on icon "button" at bounding box center [266, 14] width 13 height 13
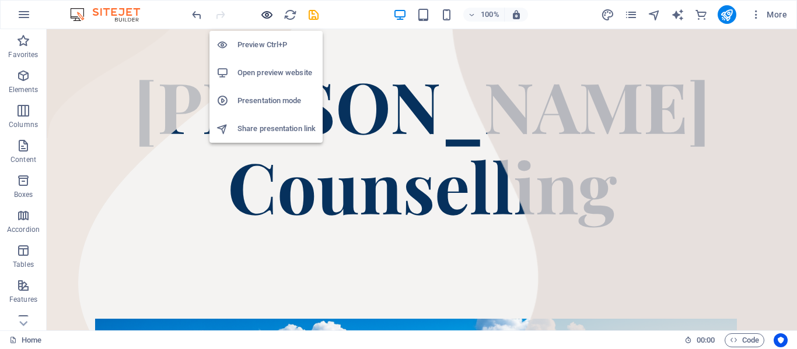
scroll to position [215, 0]
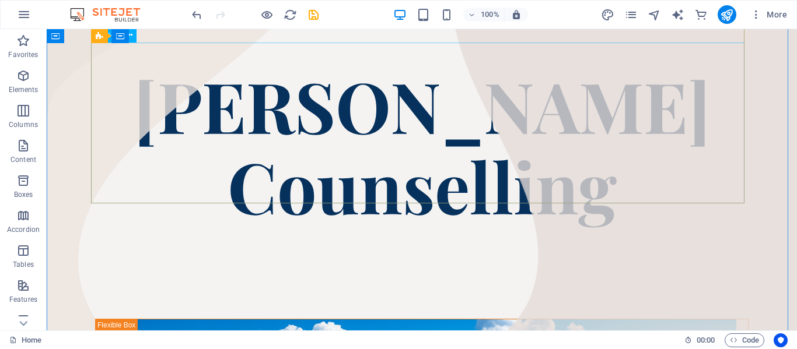
click at [367, 115] on div "[PERSON_NAME] Counselling" at bounding box center [421, 145] width 653 height 161
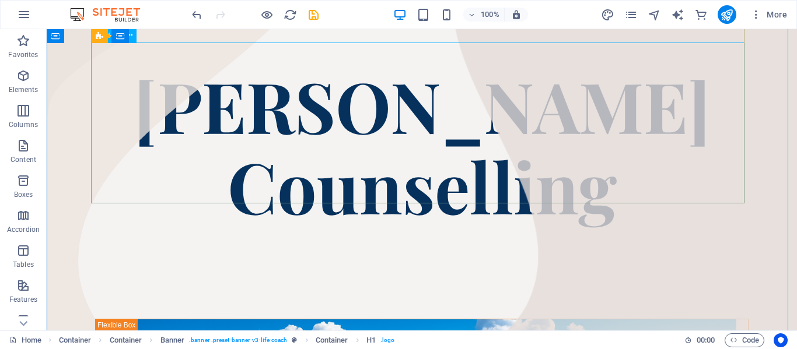
click at [184, 69] on div "[PERSON_NAME] Counselling" at bounding box center [421, 145] width 653 height 161
click at [169, 35] on icon at bounding box center [171, 36] width 6 height 12
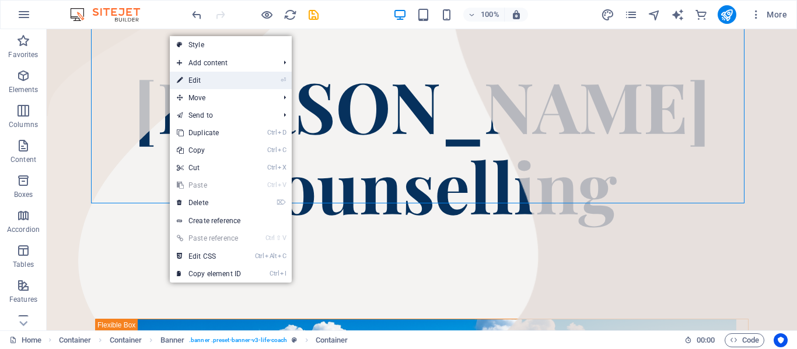
click at [226, 81] on link "⏎ Edit" at bounding box center [209, 80] width 78 height 17
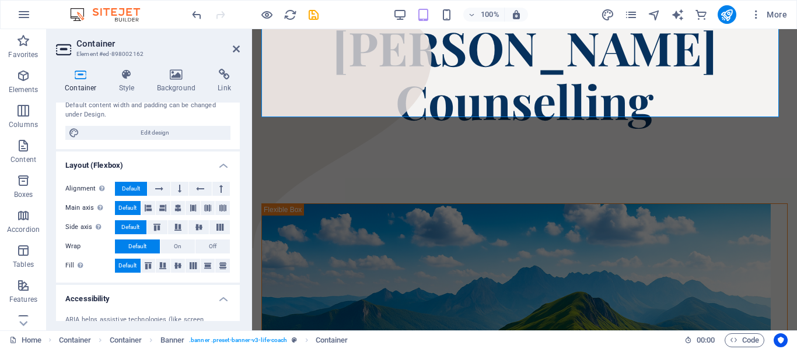
scroll to position [129, 0]
click at [181, 241] on button "On" at bounding box center [177, 246] width 34 height 14
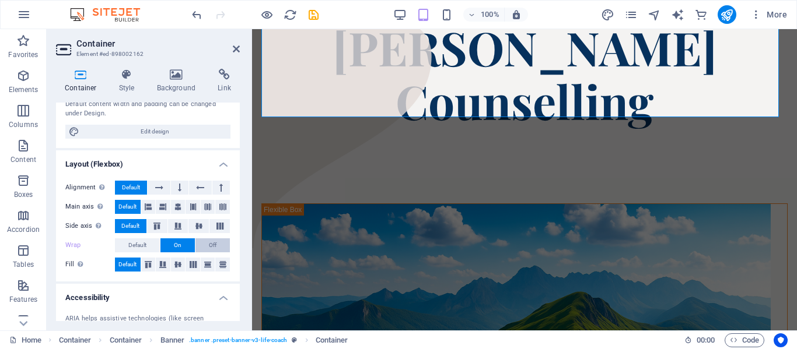
click at [206, 240] on button "Off" at bounding box center [212, 246] width 34 height 14
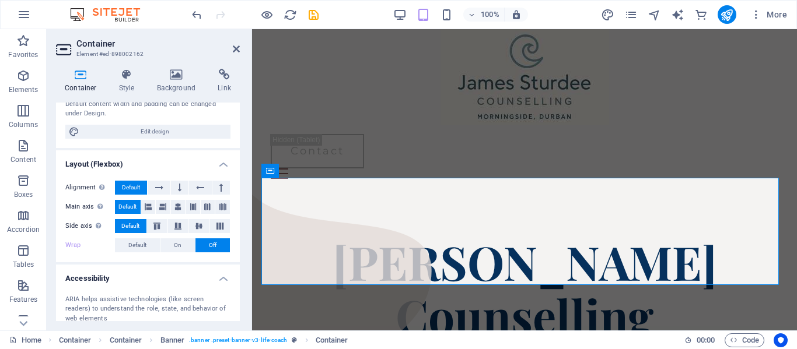
scroll to position [110, 0]
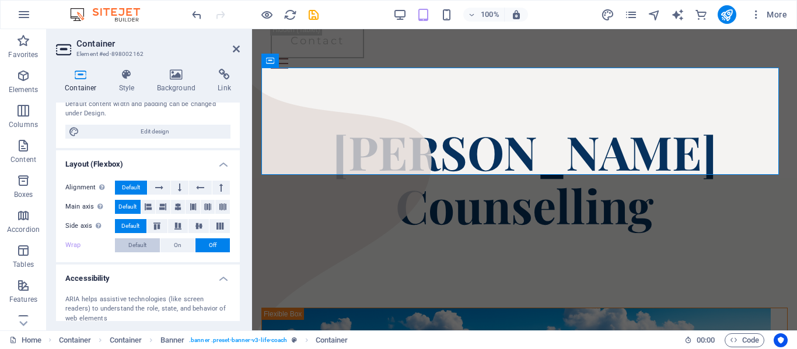
click at [129, 243] on span "Default" at bounding box center [137, 246] width 18 height 14
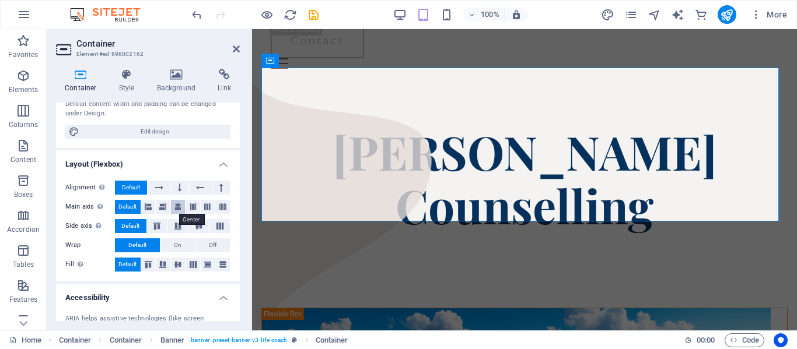
click at [178, 208] on icon at bounding box center [177, 207] width 7 height 14
click at [146, 208] on icon at bounding box center [148, 207] width 7 height 14
click at [240, 187] on div "Container Style Background Link Size Height Default px rem % vh vw Min. height …" at bounding box center [148, 194] width 202 height 271
drag, startPoint x: 236, startPoint y: 188, endPoint x: 240, endPoint y: 136, distance: 51.4
click at [240, 136] on div "Container Style Background Link Size Height Default px rem % vh vw Min. height …" at bounding box center [148, 194] width 202 height 271
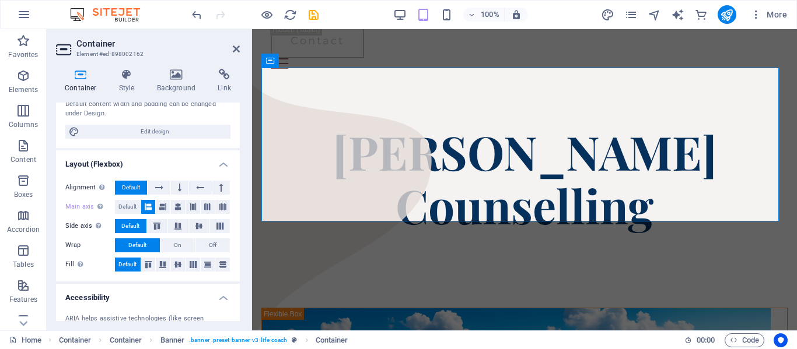
click at [234, 130] on div "Height Default px rem % vh vw Min. height None px rem % vh vw Width Default px …" at bounding box center [148, 71] width 184 height 153
drag, startPoint x: 236, startPoint y: 178, endPoint x: 222, endPoint y: 321, distance: 143.0
click at [222, 321] on ul "Size Height Default px rem % vh vw Min. height None px rem % vh vw Width Defaul…" at bounding box center [148, 210] width 184 height 472
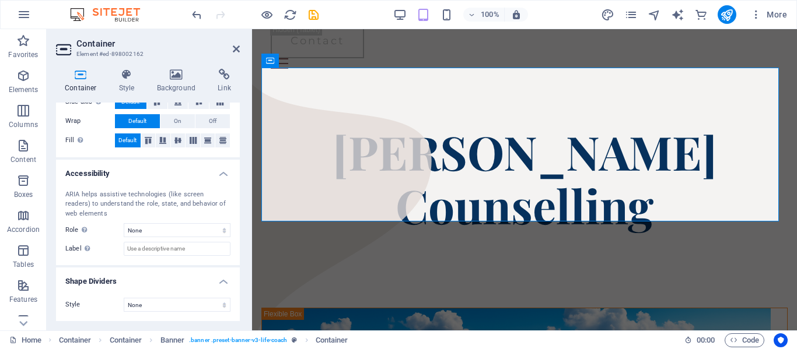
scroll to position [0, 0]
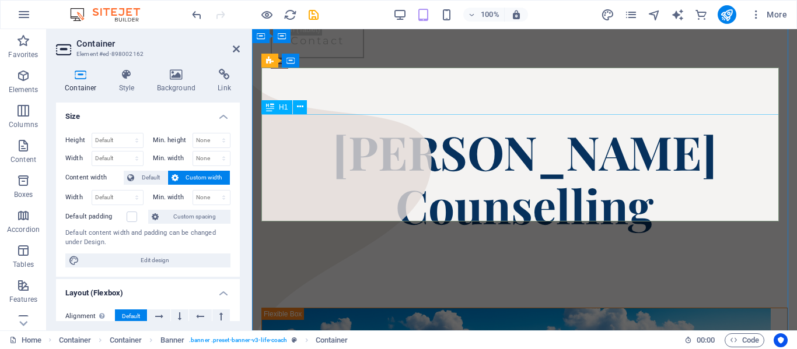
click at [369, 127] on div "[PERSON_NAME] Counselling" at bounding box center [524, 178] width 526 height 107
click at [275, 106] on div "H1" at bounding box center [276, 107] width 31 height 14
click at [298, 107] on icon at bounding box center [300, 107] width 6 height 12
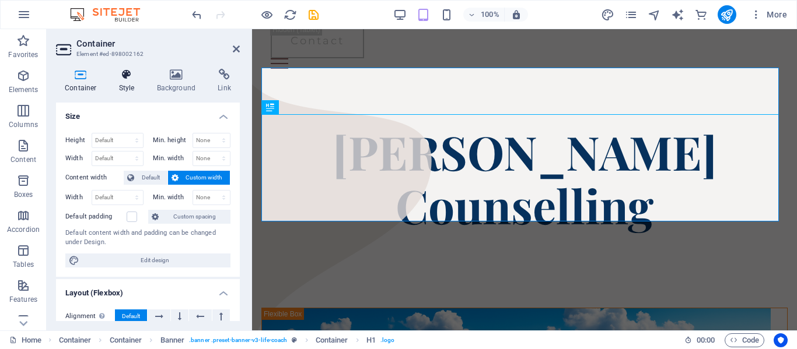
click at [117, 87] on h4 "Style" at bounding box center [129, 81] width 38 height 24
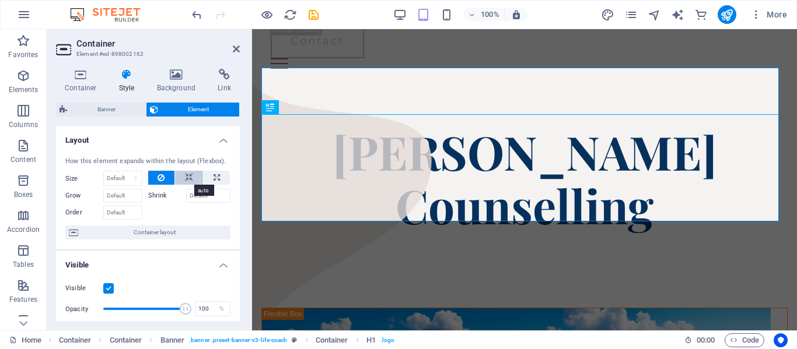
click at [187, 171] on icon at bounding box center [189, 178] width 8 height 14
click at [210, 178] on button at bounding box center [217, 178] width 26 height 14
type input "100"
select select "%"
click at [208, 201] on input "Shrink" at bounding box center [208, 196] width 45 height 14
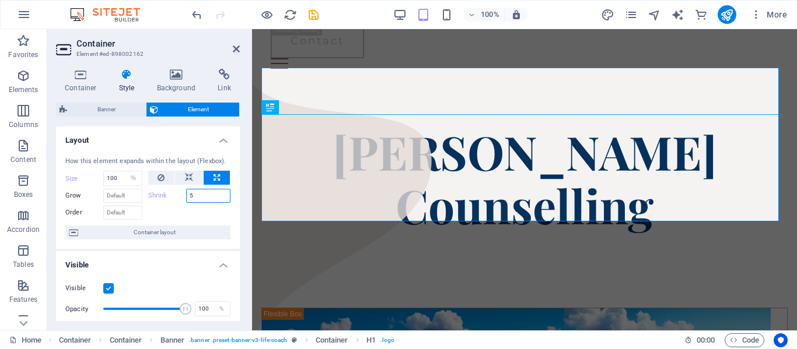
type input "5"
click at [209, 209] on div at bounding box center [189, 211] width 83 height 17
click at [153, 233] on span "Container layout" at bounding box center [154, 233] width 145 height 14
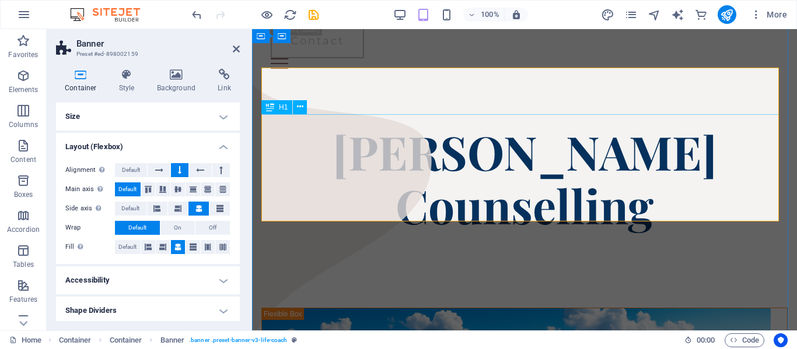
click at [510, 207] on div "[PERSON_NAME] Counselling" at bounding box center [524, 178] width 526 height 107
click at [233, 48] on icon at bounding box center [236, 48] width 7 height 9
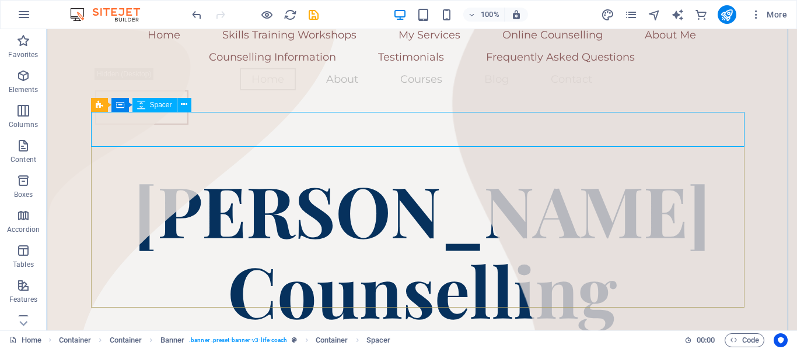
click at [247, 135] on div at bounding box center [421, 151] width 653 height 35
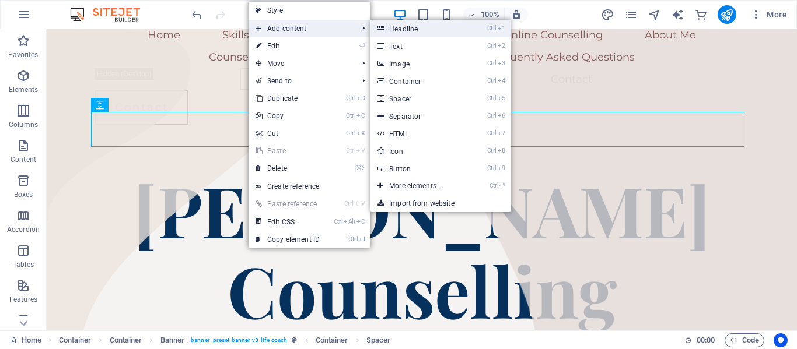
drag, startPoint x: 390, startPoint y: 27, endPoint x: 141, endPoint y: 26, distance: 249.6
click at [390, 27] on link "Ctrl 1 Headline" at bounding box center [418, 28] width 96 height 17
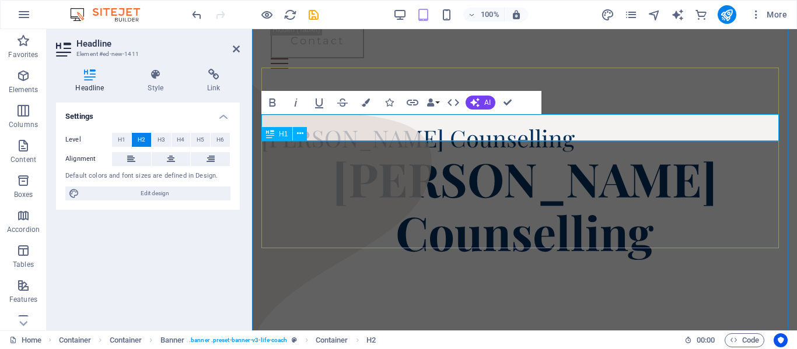
click at [434, 247] on div "[PERSON_NAME] Counselling" at bounding box center [524, 205] width 526 height 107
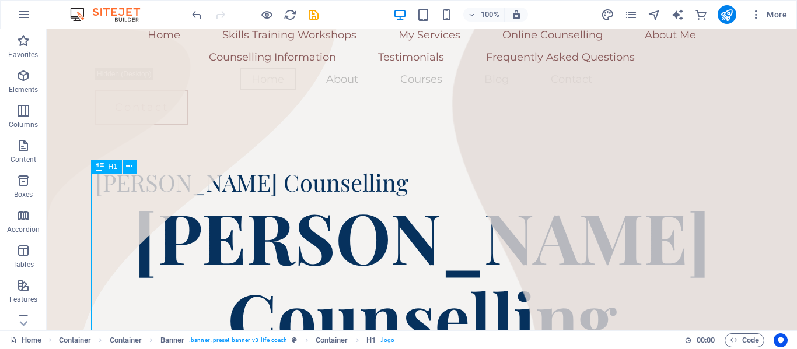
click at [405, 196] on div "[PERSON_NAME] Counselling" at bounding box center [421, 276] width 653 height 161
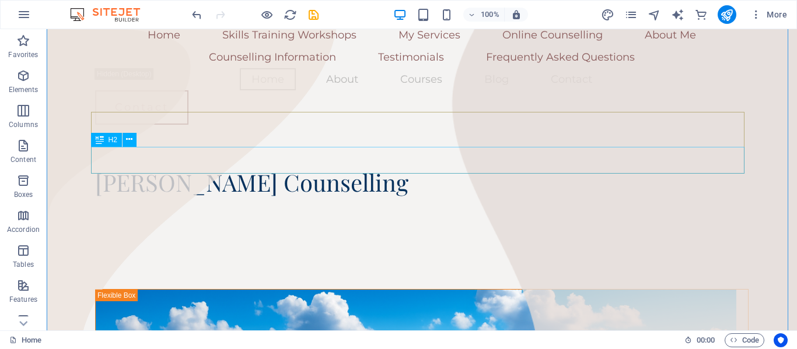
click at [360, 169] on div "[PERSON_NAME] Counselling" at bounding box center [421, 182] width 653 height 27
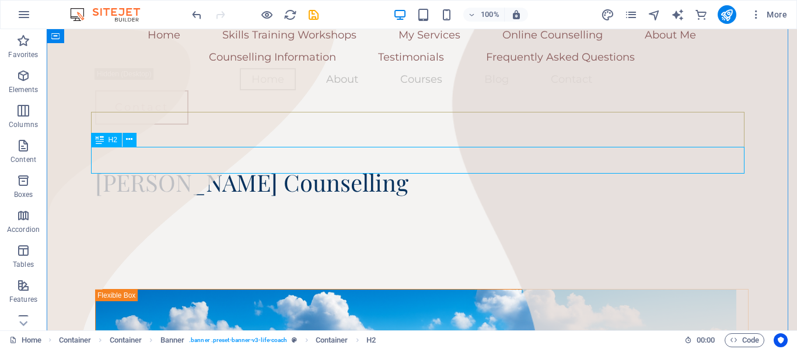
click at [153, 169] on div "[PERSON_NAME] Counselling" at bounding box center [421, 182] width 653 height 27
click at [128, 142] on icon at bounding box center [129, 140] width 6 height 12
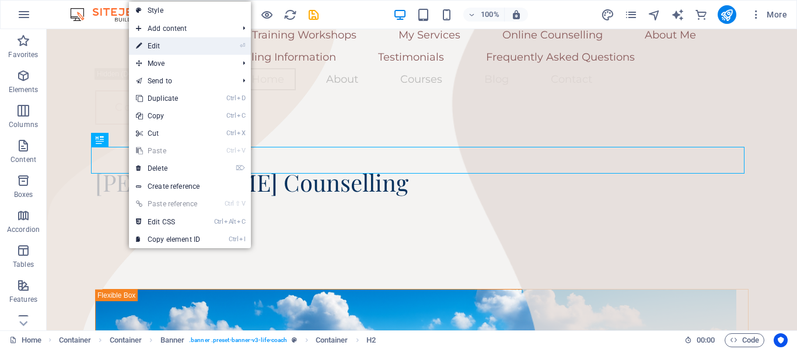
click at [170, 43] on link "⏎ Edit" at bounding box center [168, 45] width 78 height 17
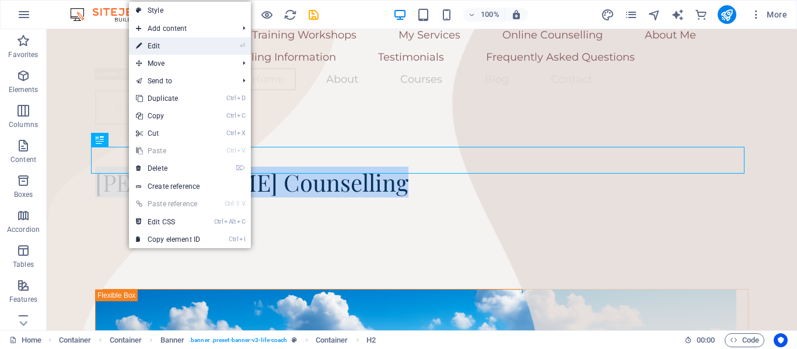
scroll to position [2, 0]
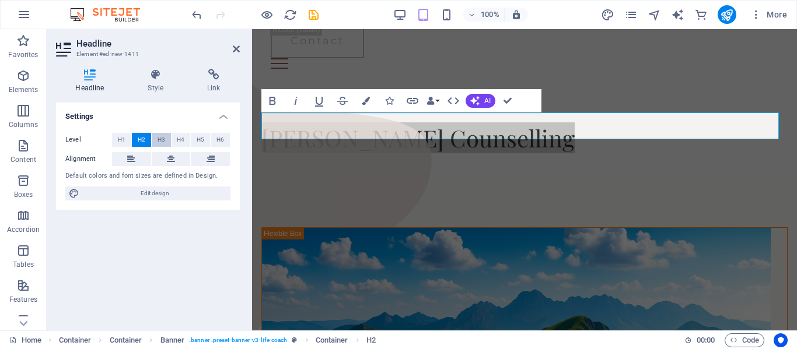
click at [159, 137] on span "H3" at bounding box center [161, 140] width 8 height 14
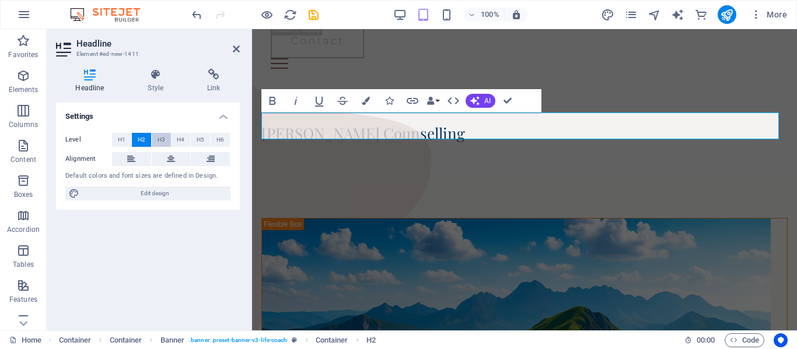
scroll to position [1, 0]
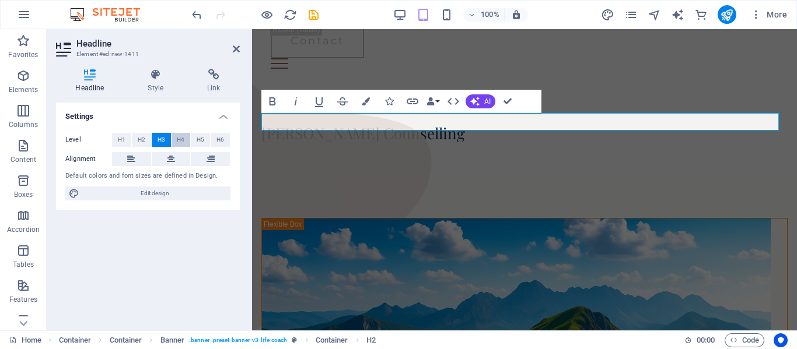
click at [173, 137] on button "H4" at bounding box center [180, 140] width 19 height 14
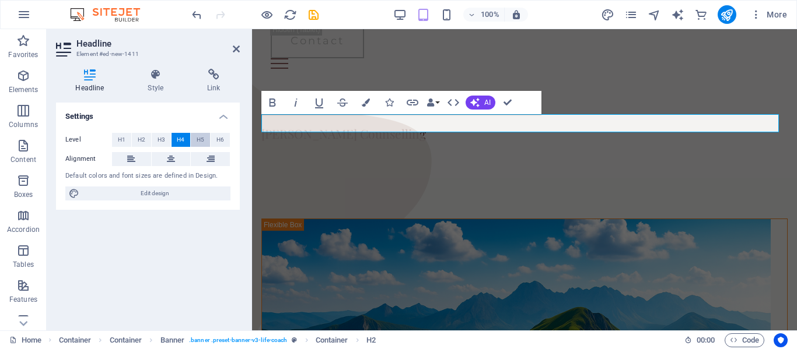
click at [197, 137] on span "H5" at bounding box center [201, 140] width 8 height 14
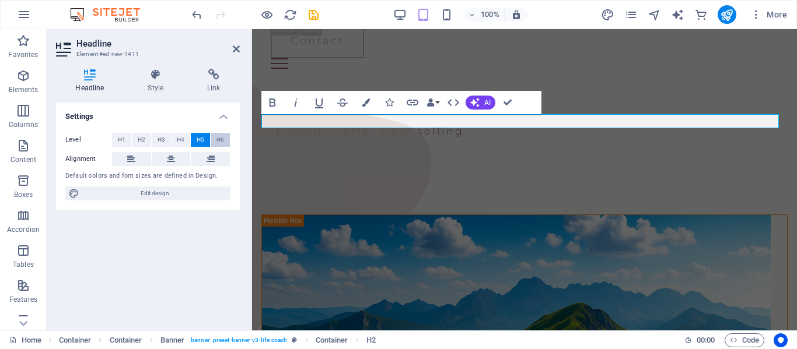
click at [216, 136] on button "H6" at bounding box center [220, 140] width 19 height 14
click at [152, 138] on button "H3" at bounding box center [161, 140] width 19 height 14
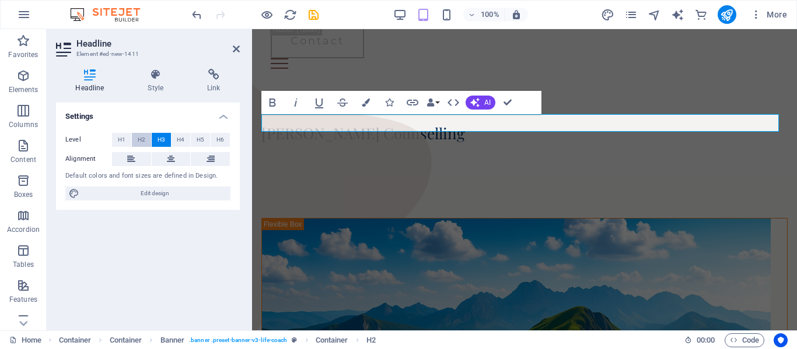
click at [140, 140] on span "H2" at bounding box center [142, 140] width 8 height 14
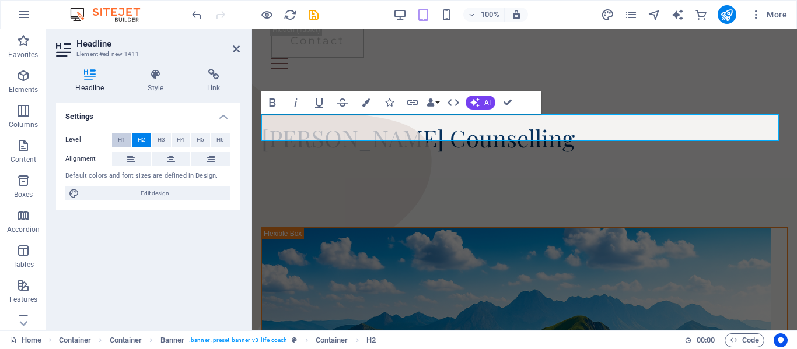
click at [130, 141] on button "H1" at bounding box center [121, 140] width 19 height 14
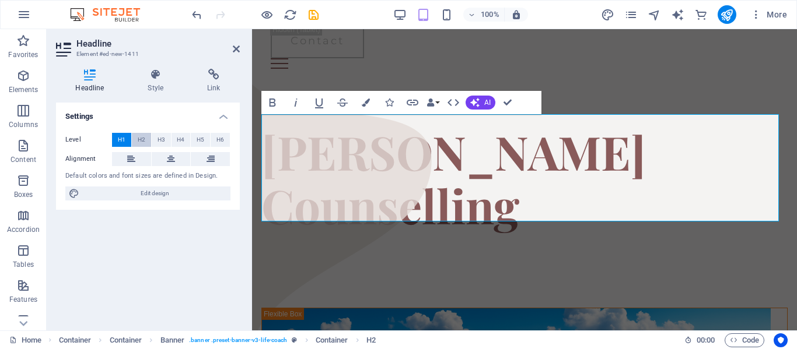
click at [139, 141] on span "H2" at bounding box center [142, 140] width 8 height 14
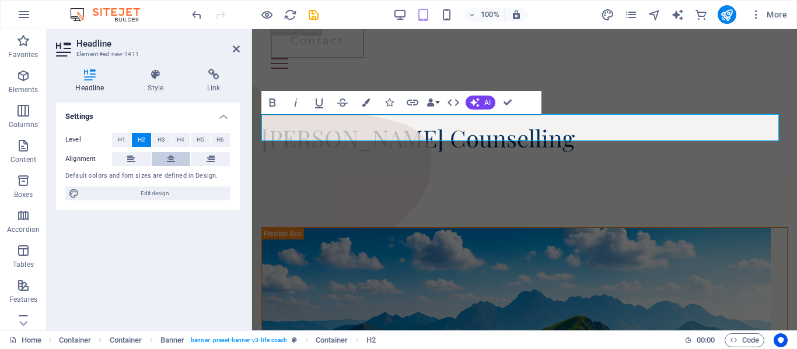
click at [159, 155] on button at bounding box center [171, 159] width 39 height 14
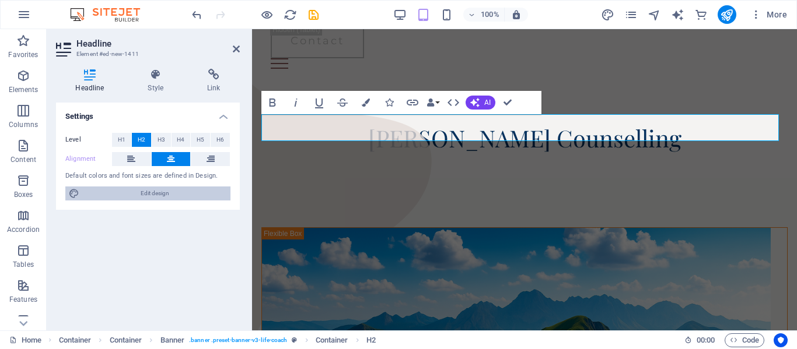
click at [153, 188] on span "Edit design" at bounding box center [155, 194] width 144 height 14
select select "px"
select select "400"
select select "px"
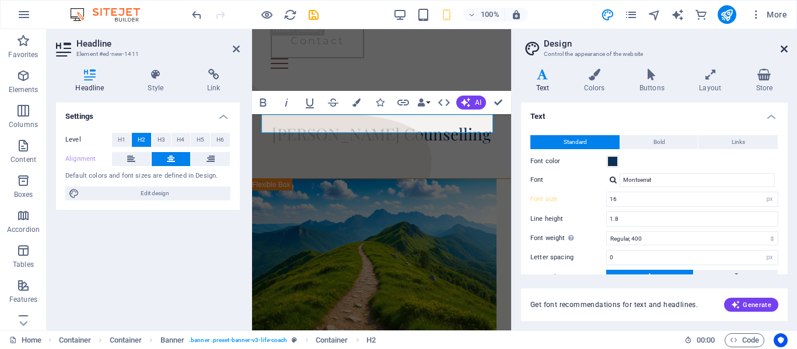
click at [782, 52] on icon at bounding box center [783, 48] width 7 height 9
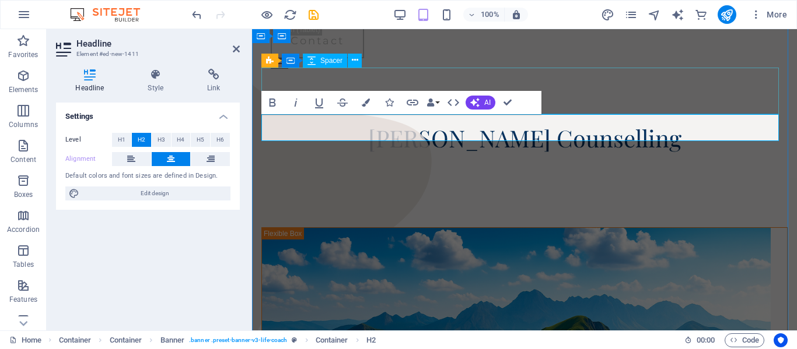
click at [675, 78] on div at bounding box center [524, 101] width 526 height 47
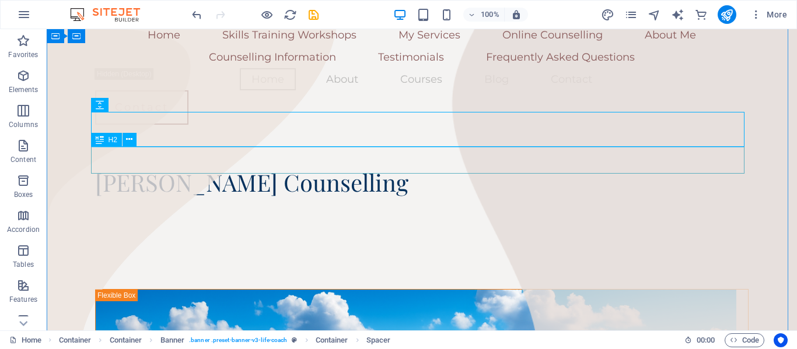
click at [493, 169] on div "[PERSON_NAME] Counselling" at bounding box center [421, 182] width 653 height 27
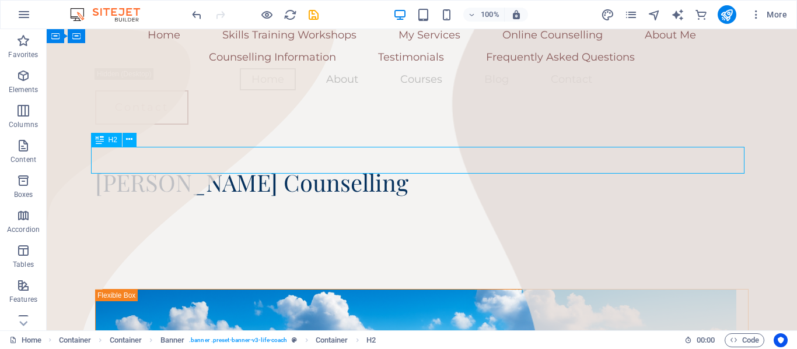
click at [330, 169] on div "[PERSON_NAME] Counselling" at bounding box center [421, 182] width 653 height 27
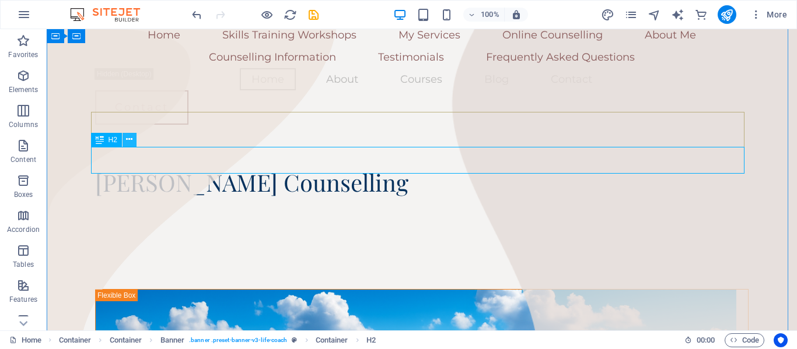
click at [134, 135] on button at bounding box center [129, 140] width 14 height 14
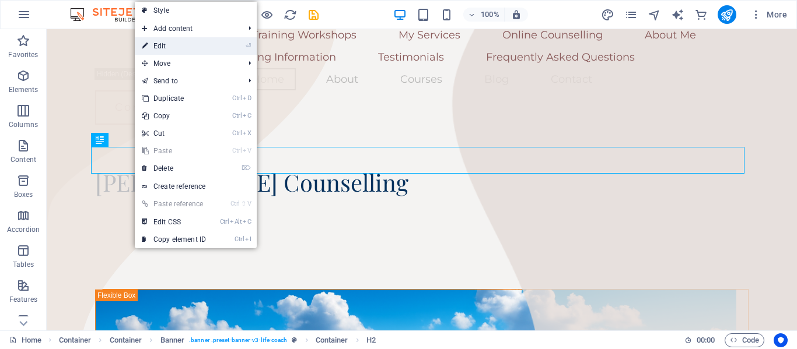
click at [179, 50] on link "⏎ Edit" at bounding box center [174, 45] width 78 height 17
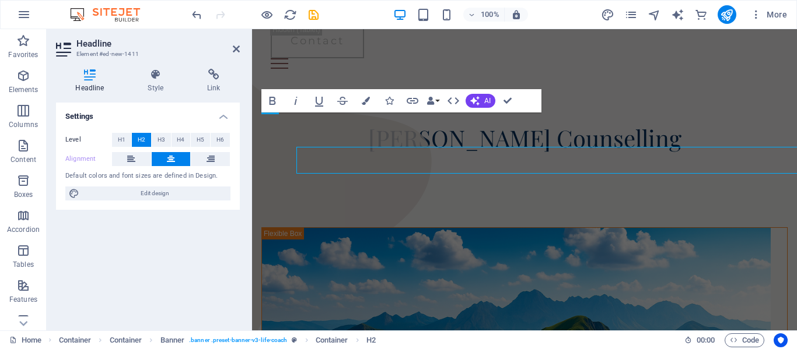
scroll to position [2, 0]
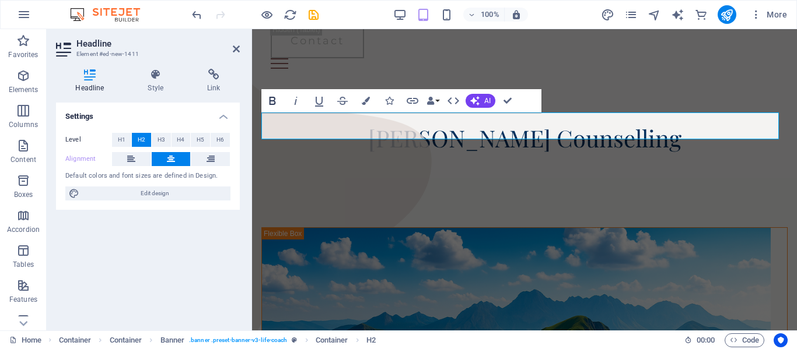
click at [275, 104] on icon "button" at bounding box center [272, 101] width 14 height 14
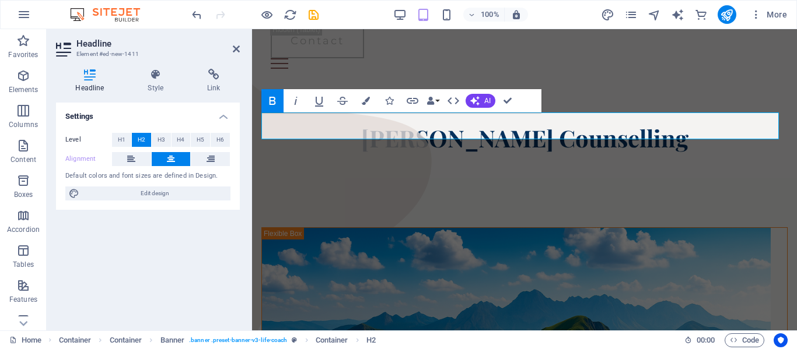
click at [275, 104] on icon "button" at bounding box center [272, 101] width 14 height 14
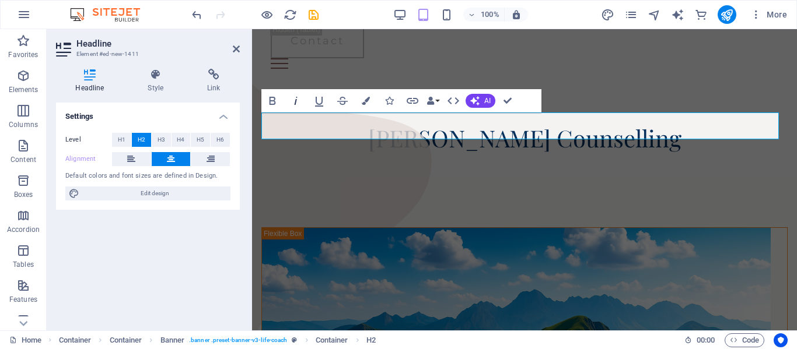
click at [292, 100] on icon "button" at bounding box center [296, 101] width 14 height 14
click at [290, 101] on icon "button" at bounding box center [296, 101] width 14 height 14
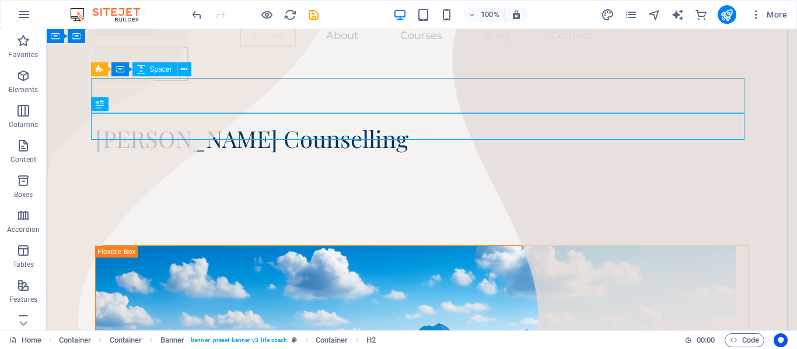
scroll to position [151, 0]
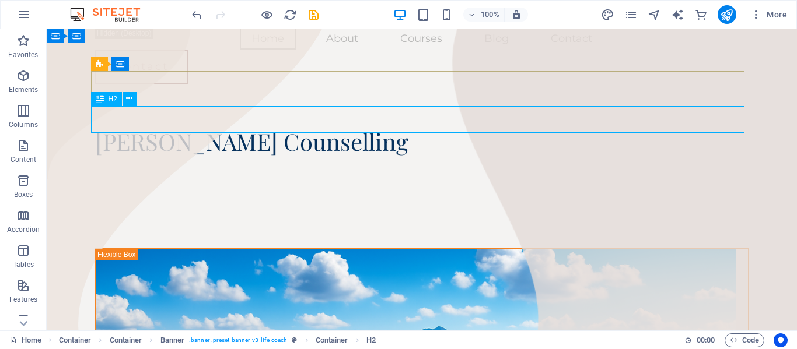
click at [450, 128] on div "[PERSON_NAME] Counselling" at bounding box center [421, 141] width 653 height 27
click at [441, 171] on div at bounding box center [421, 201] width 653 height 93
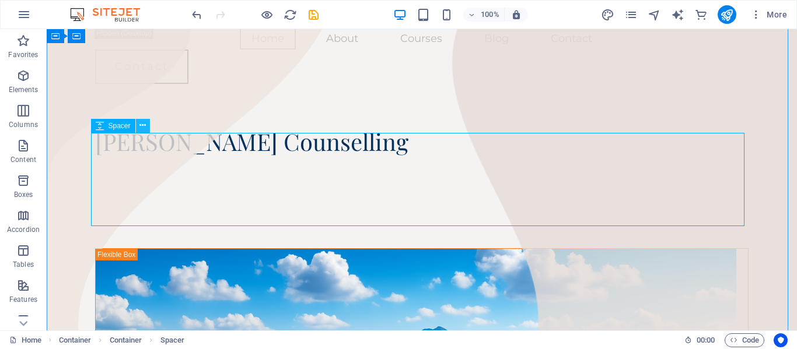
click at [148, 123] on button at bounding box center [143, 126] width 14 height 14
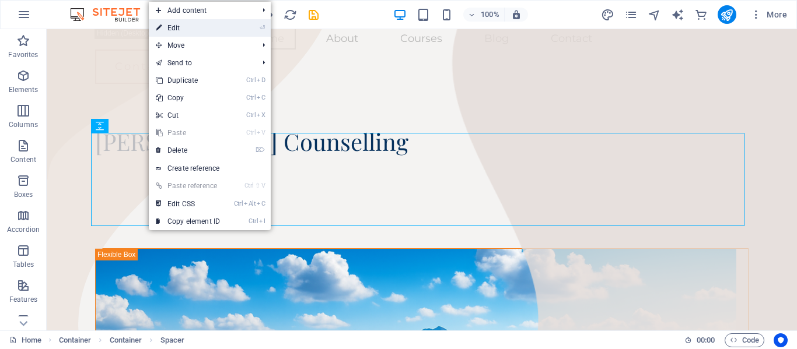
click at [204, 29] on link "⏎ Edit" at bounding box center [188, 27] width 78 height 17
select select "px"
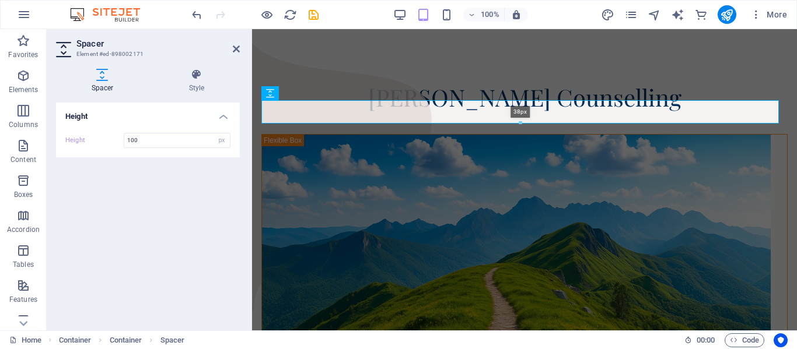
drag, startPoint x: 519, startPoint y: 156, endPoint x: 521, endPoint y: 122, distance: 33.9
click at [521, 122] on div at bounding box center [520, 123] width 516 height 4
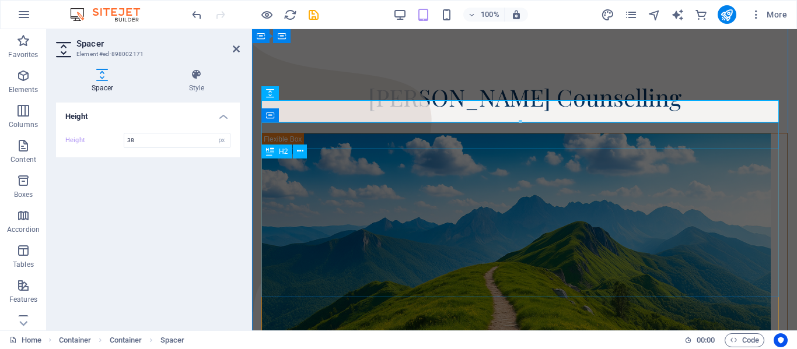
type input "38"
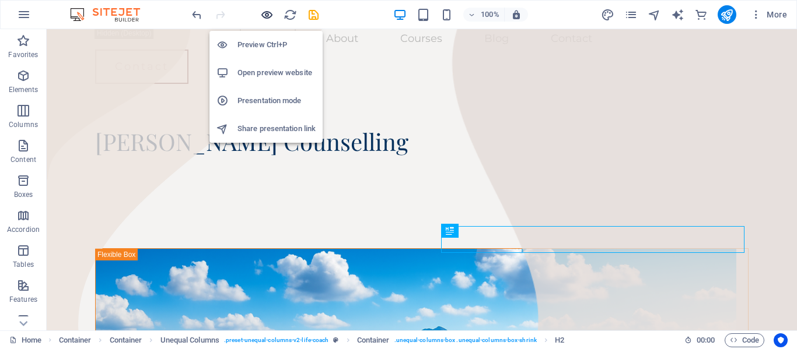
click at [268, 15] on icon "button" at bounding box center [266, 14] width 13 height 13
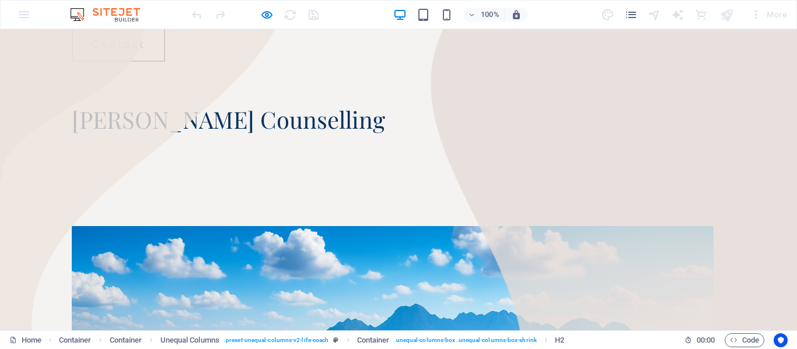
click at [414, 45] on div "Home Skills Training Workshops My Services Online Counselling About Me Counsell…" at bounding box center [398, 22] width 653 height 97
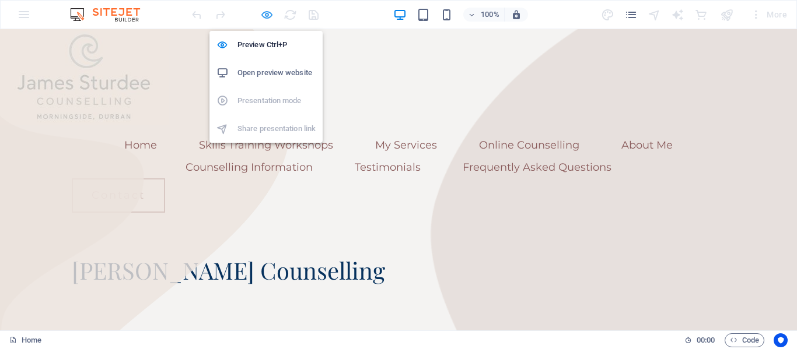
click at [264, 20] on icon "button" at bounding box center [266, 14] width 13 height 13
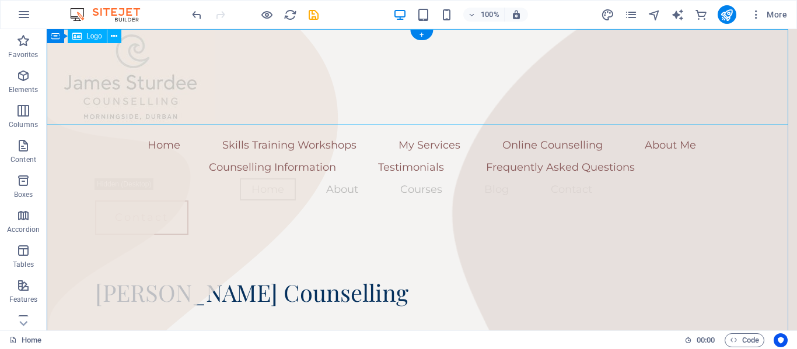
click at [136, 74] on div at bounding box center [422, 77] width 750 height 96
click at [59, 42] on div "Container" at bounding box center [73, 36] width 52 height 14
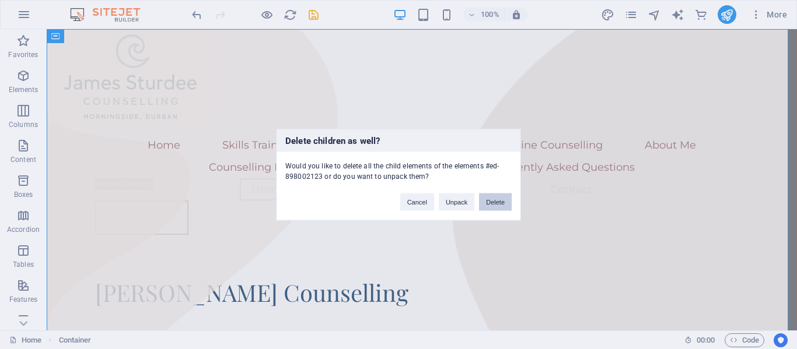
click at [492, 201] on button "Delete" at bounding box center [495, 201] width 33 height 17
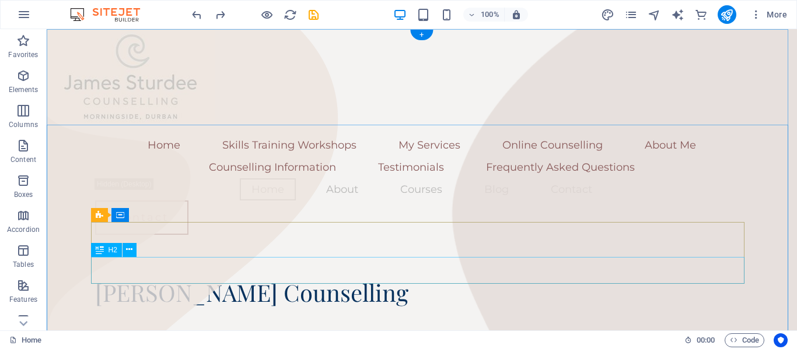
click at [235, 279] on div "[PERSON_NAME] Counselling" at bounding box center [421, 292] width 653 height 27
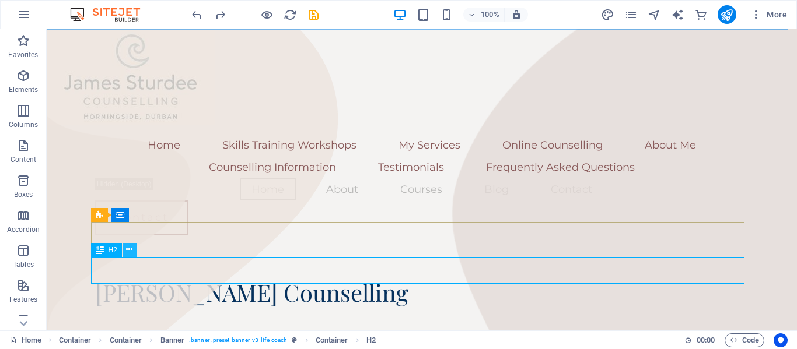
click at [126, 256] on icon at bounding box center [129, 250] width 6 height 12
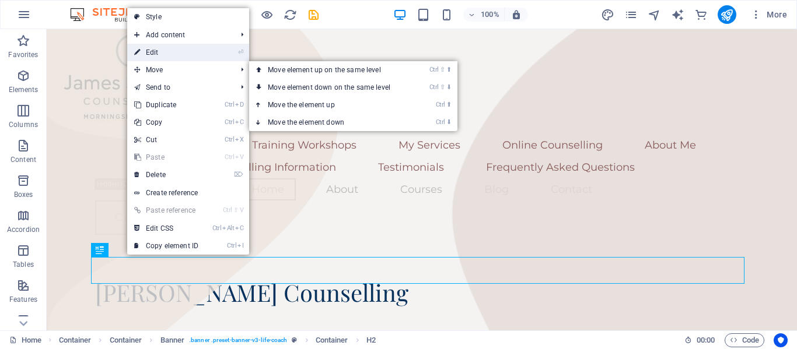
click at [190, 57] on link "⏎ Edit" at bounding box center [166, 52] width 78 height 17
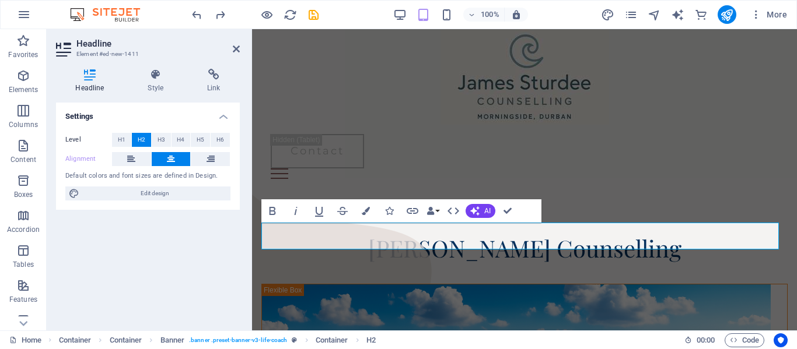
scroll to position [2, 0]
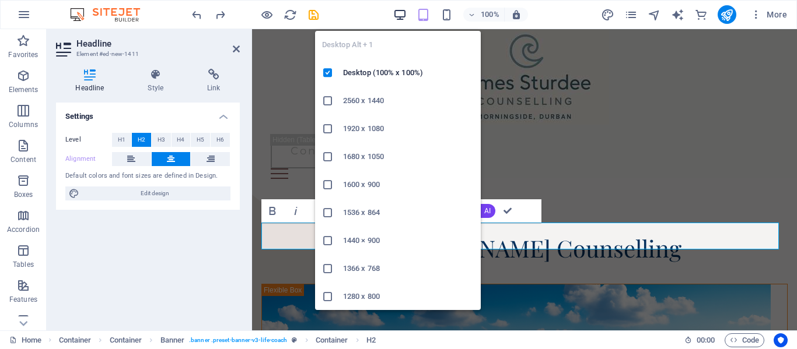
click at [400, 16] on icon "button" at bounding box center [399, 14] width 13 height 13
click at [367, 203] on li "1536 x 864" at bounding box center [398, 213] width 166 height 28
click at [404, 18] on icon "button" at bounding box center [399, 14] width 13 height 13
click at [373, 73] on h6 "Desktop (100% x 100%)" at bounding box center [408, 73] width 131 height 14
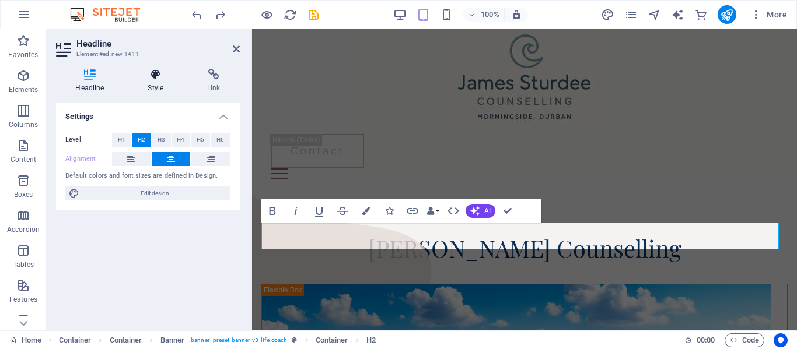
click at [163, 88] on h4 "Style" at bounding box center [157, 81] width 59 height 24
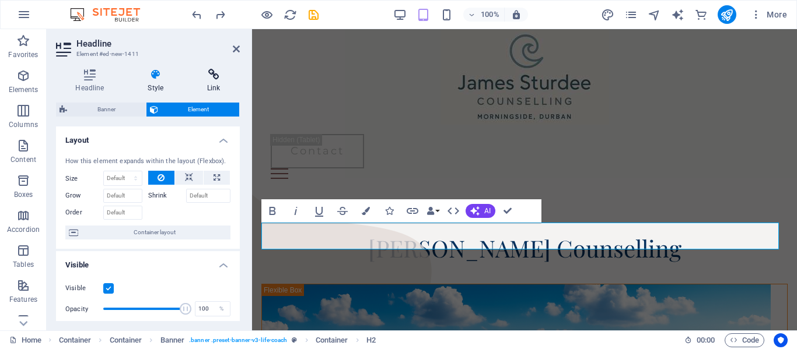
click at [212, 86] on h4 "Link" at bounding box center [214, 81] width 52 height 24
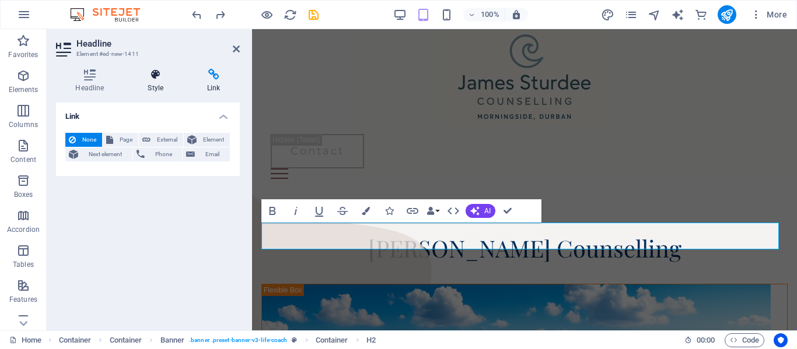
click at [157, 80] on icon at bounding box center [155, 75] width 55 height 12
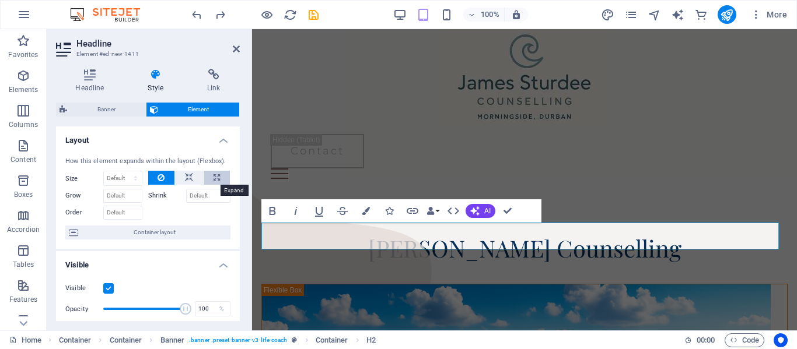
click at [217, 174] on icon at bounding box center [216, 178] width 6 height 14
type input "100"
select select "%"
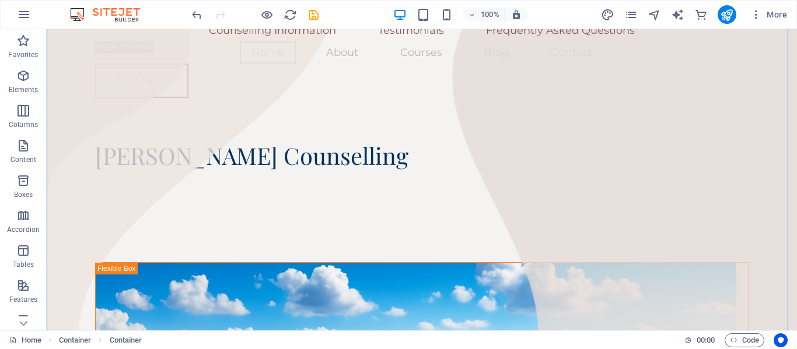
scroll to position [156, 0]
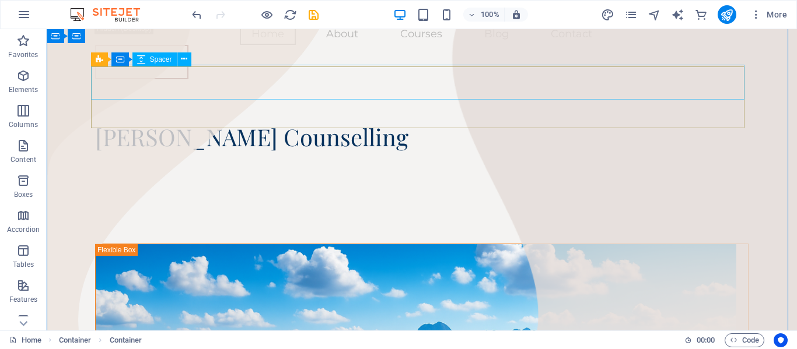
click at [276, 96] on div at bounding box center [421, 106] width 653 height 35
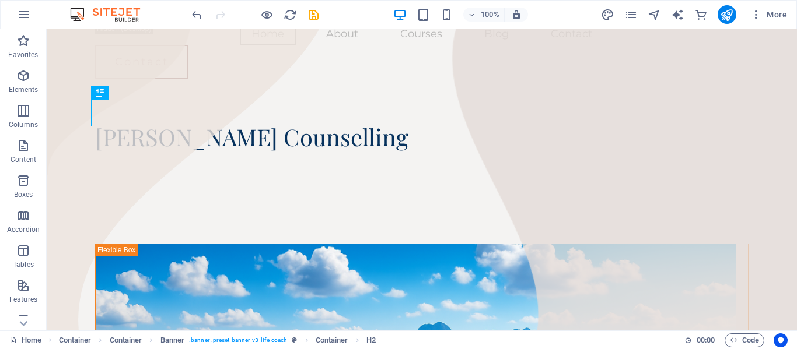
drag, startPoint x: 145, startPoint y: 124, endPoint x: 397, endPoint y: 113, distance: 251.6
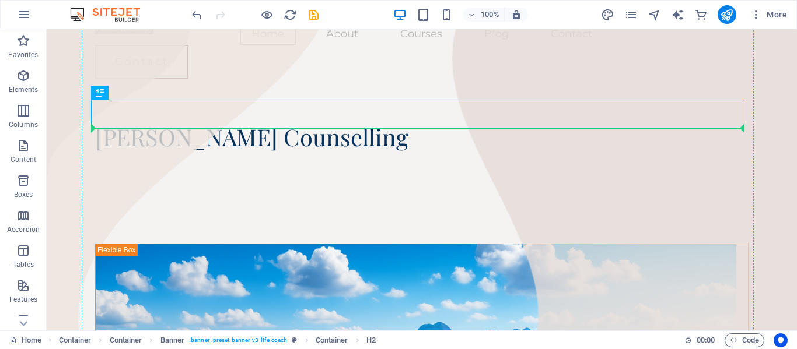
drag, startPoint x: 146, startPoint y: 126, endPoint x: 99, endPoint y: 150, distance: 53.2
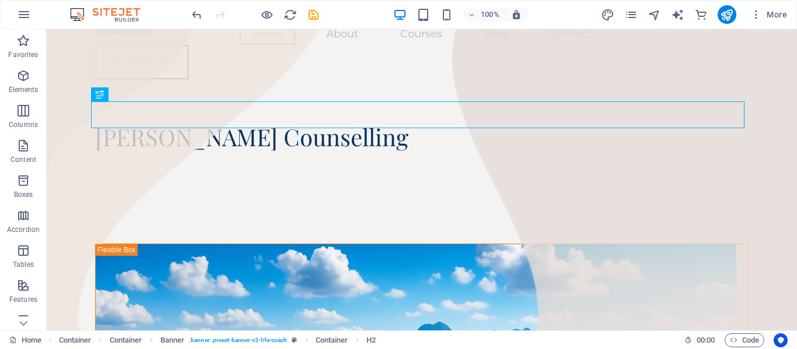
scroll to position [0, 0]
click at [99, 150] on div at bounding box center [421, 196] width 653 height 93
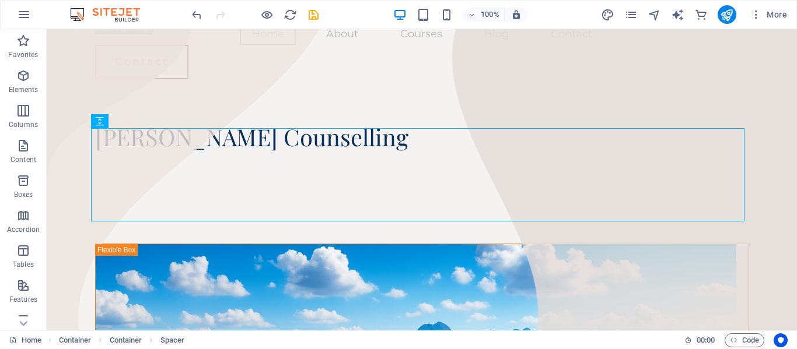
click at [99, 150] on div at bounding box center [421, 196] width 653 height 93
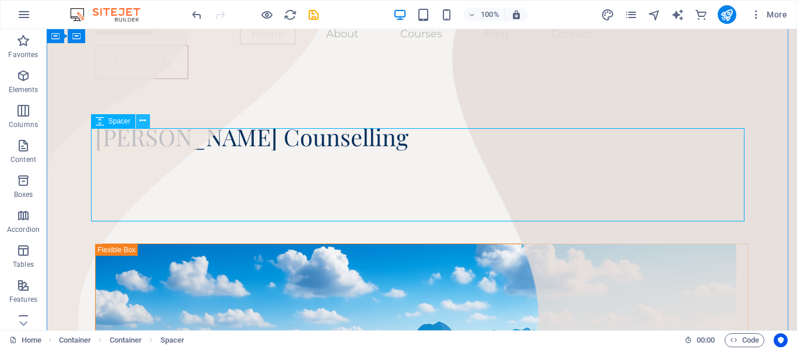
click at [141, 121] on icon at bounding box center [142, 121] width 6 height 12
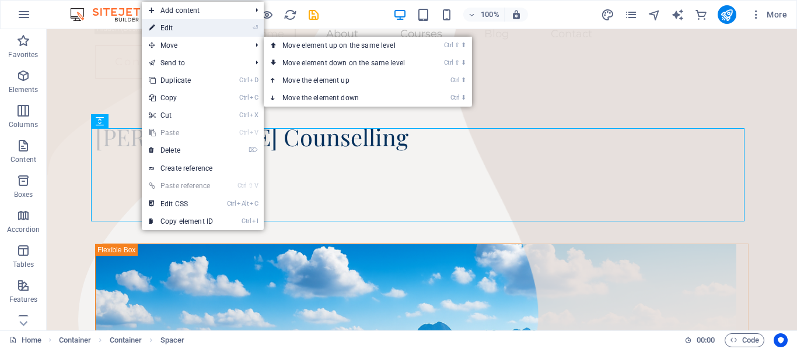
click at [195, 27] on link "⏎ Edit" at bounding box center [181, 27] width 78 height 17
select select "px"
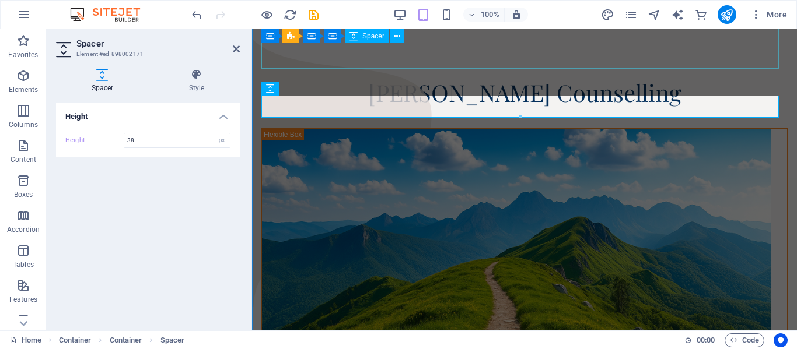
click at [355, 49] on div at bounding box center [524, 56] width 526 height 47
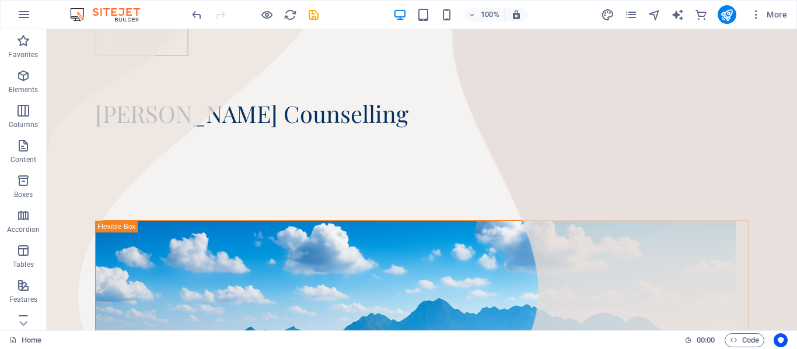
scroll to position [62, 0]
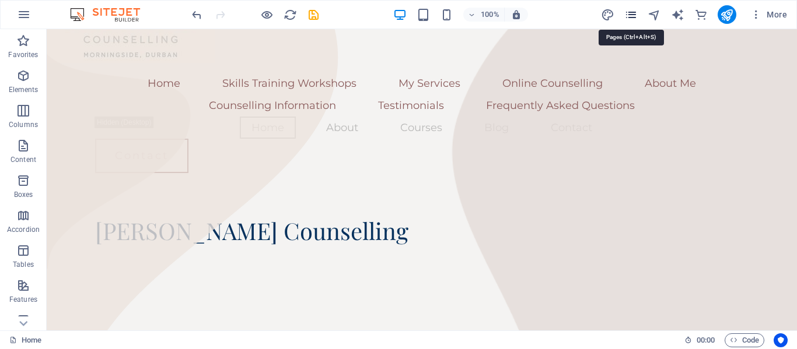
click at [630, 16] on icon "pages" at bounding box center [630, 14] width 13 height 13
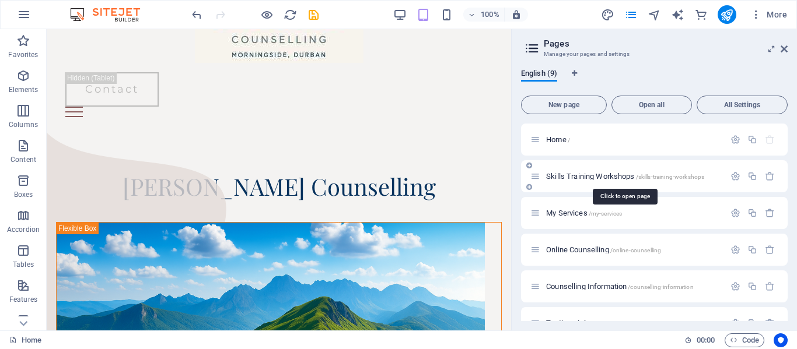
click at [568, 178] on span "Skills Training Workshops /skills-training-workshops" at bounding box center [625, 176] width 158 height 9
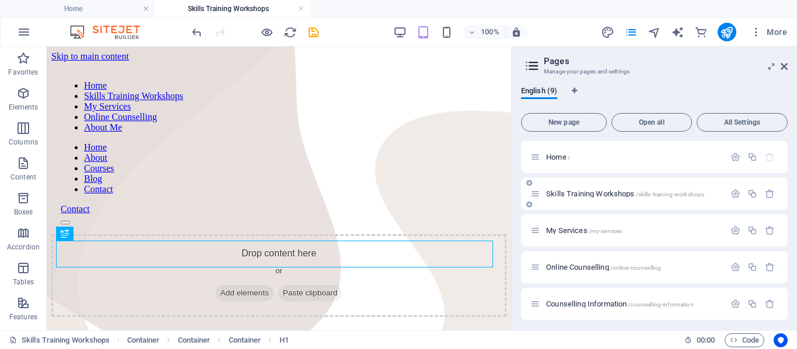
scroll to position [0, 0]
click at [569, 230] on span "My Services /my-services" at bounding box center [584, 230] width 76 height 9
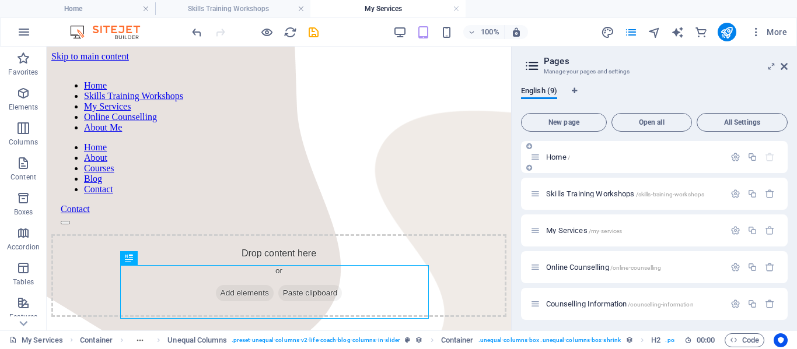
click at [550, 160] on span "Home /" at bounding box center [558, 157] width 24 height 9
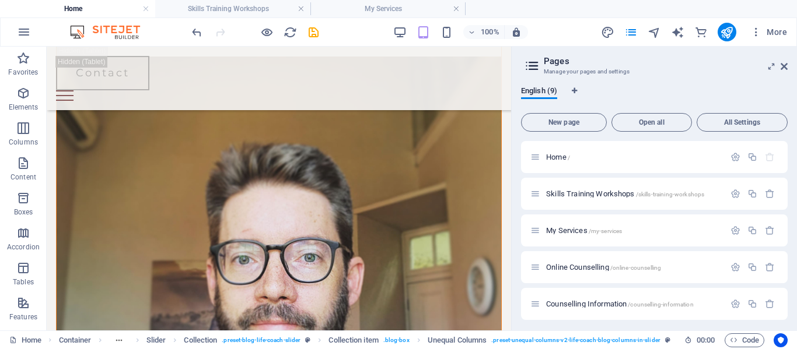
scroll to position [448, 0]
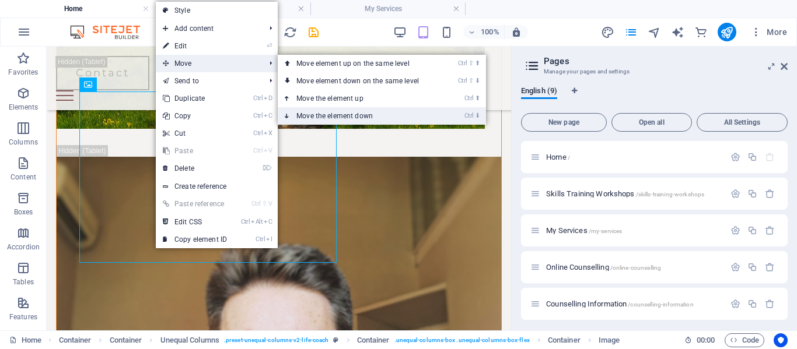
click at [345, 112] on link "Ctrl ⬇ Move the element down" at bounding box center [360, 115] width 164 height 17
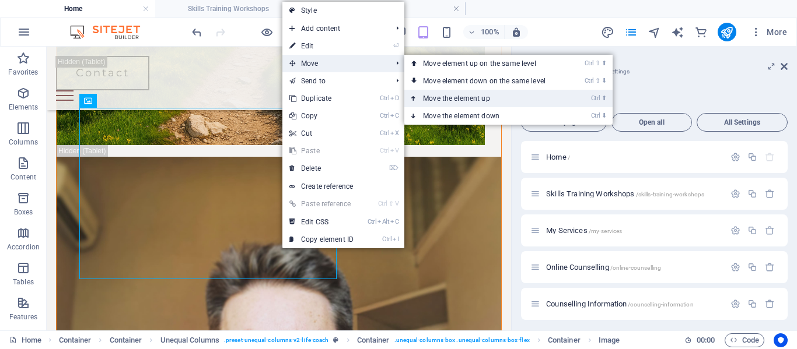
click at [464, 99] on link "Ctrl ⬆ Move the element up" at bounding box center [486, 98] width 164 height 17
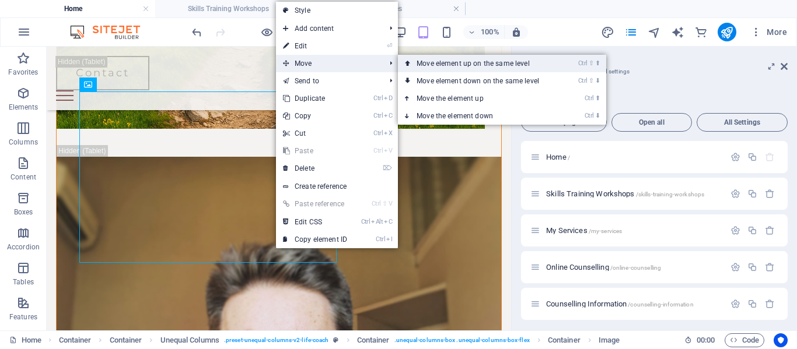
click at [437, 62] on link "Ctrl ⇧ ⬆ Move element up on the same level" at bounding box center [480, 63] width 164 height 17
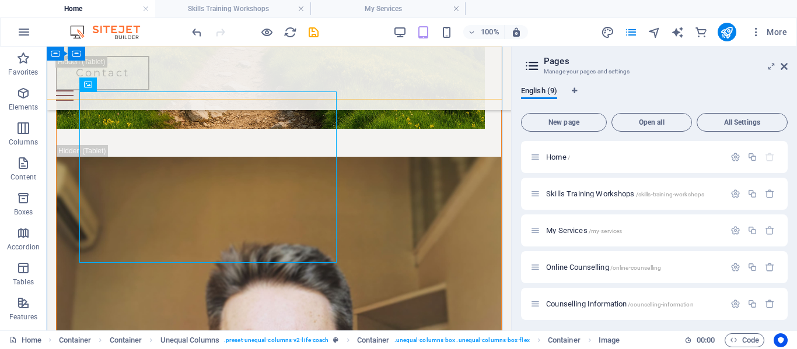
click at [437, 62] on div "Home Skills Training Workshops My Services Online Counselling About Me Counsell…" at bounding box center [279, 79] width 464 height 64
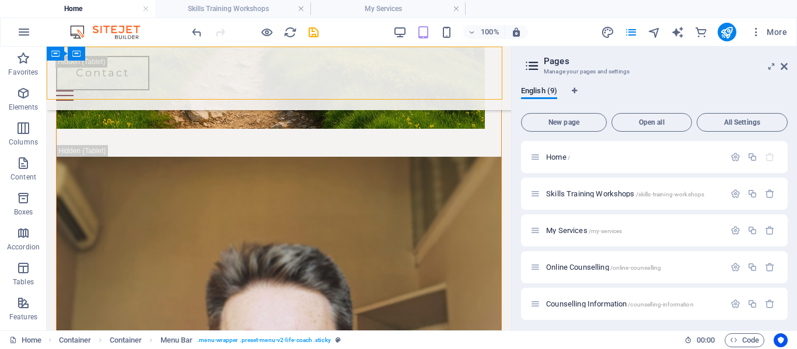
click at [437, 62] on div "Home Skills Training Workshops My Services Online Counselling About Me Counsell…" at bounding box center [279, 79] width 464 height 64
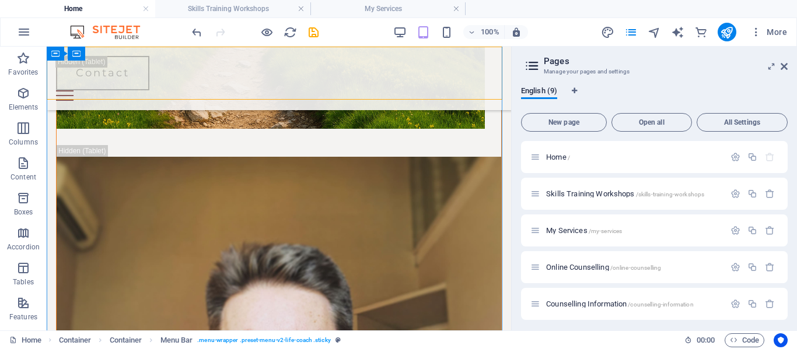
click at [489, 79] on div "Home Skills Training Workshops My Services Online Counselling About Me Counsell…" at bounding box center [279, 79] width 464 height 64
click at [482, 90] on div at bounding box center [279, 95] width 446 height 10
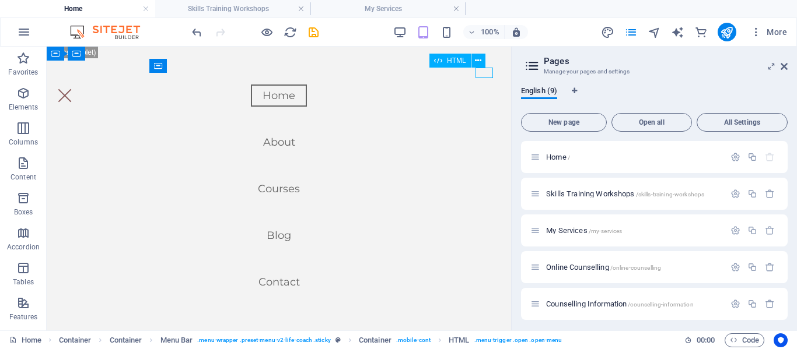
click at [73, 90] on div at bounding box center [64, 95] width 17 height 10
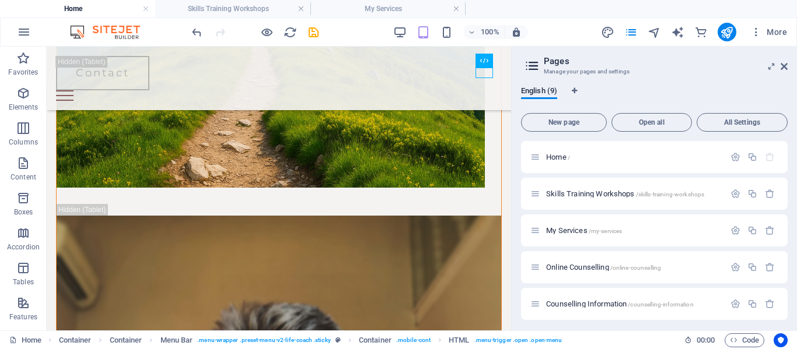
scroll to position [254, 0]
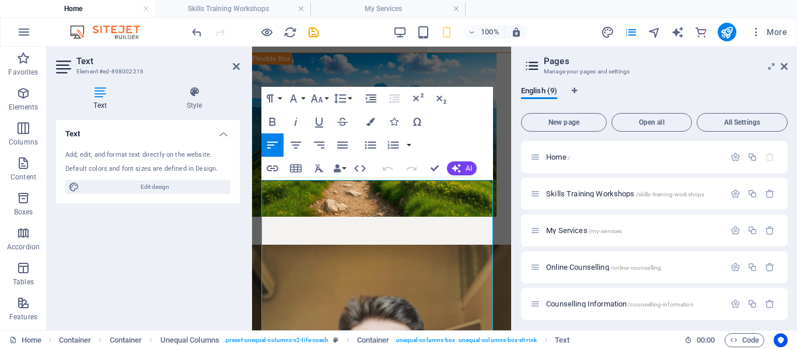
scroll to position [155, 0]
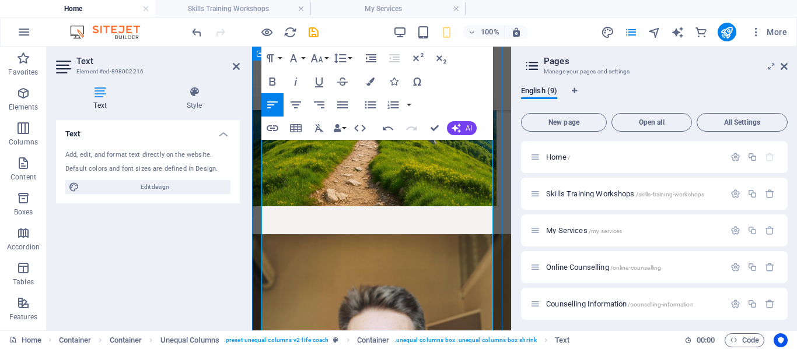
scroll to position [271, 0]
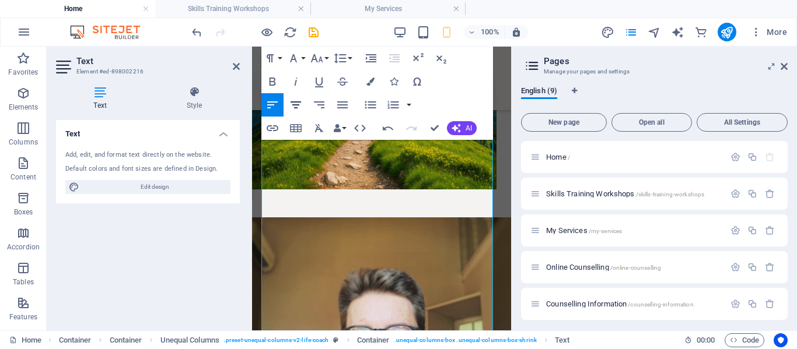
click at [292, 111] on icon "button" at bounding box center [296, 105] width 14 height 14
drag, startPoint x: 443, startPoint y: 307, endPoint x: 386, endPoint y: 313, distance: 56.9
drag, startPoint x: 349, startPoint y: 306, endPoint x: 303, endPoint y: 312, distance: 47.0
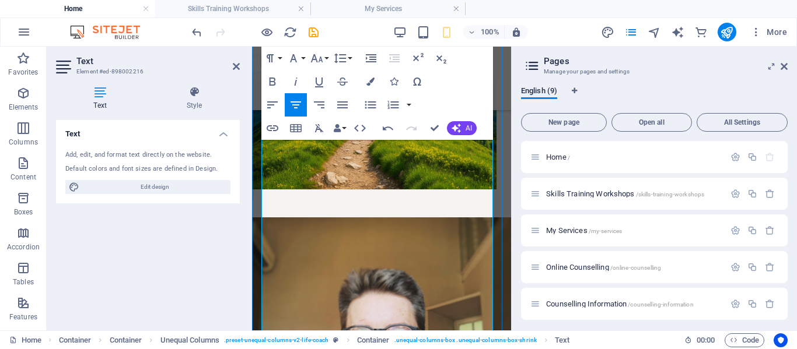
drag, startPoint x: 284, startPoint y: 309, endPoint x: 264, endPoint y: 310, distance: 19.9
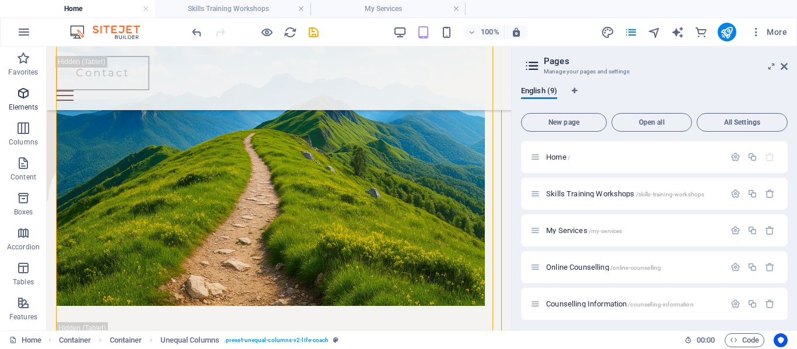
click at [15, 89] on span "Elements" at bounding box center [23, 100] width 47 height 28
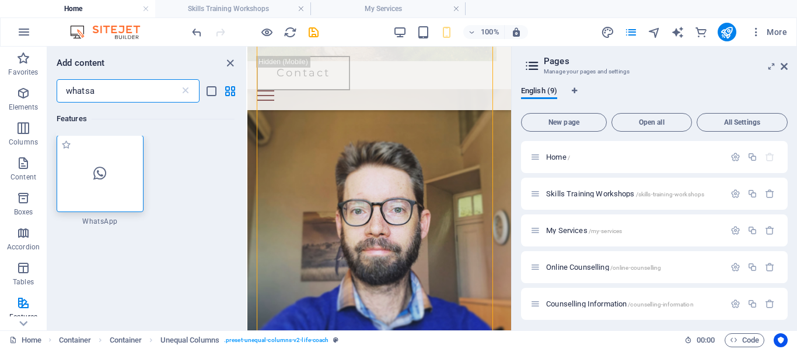
scroll to position [0, 0]
type input "whatsa"
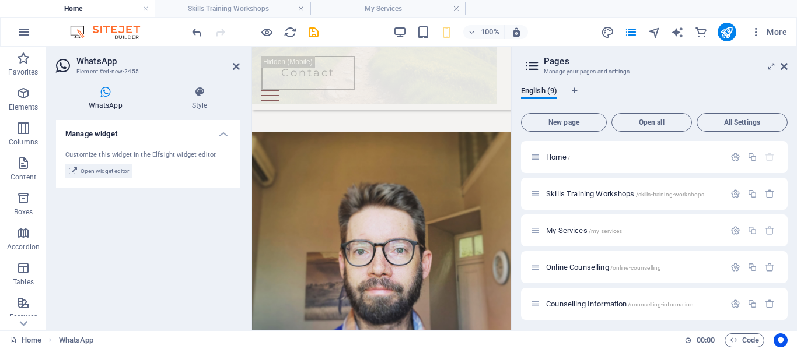
scroll to position [357, 0]
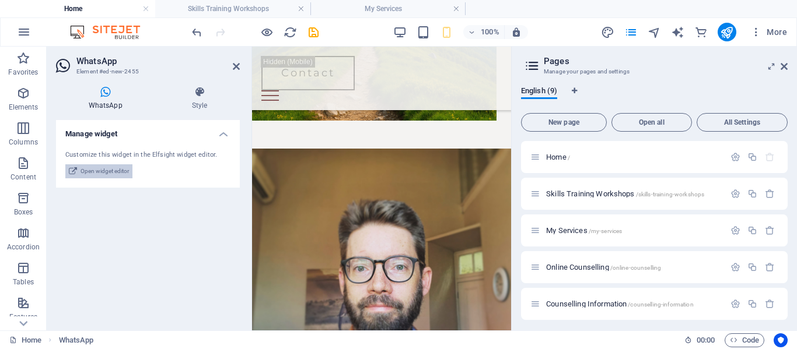
click at [110, 167] on span "Open widget editor" at bounding box center [104, 171] width 48 height 14
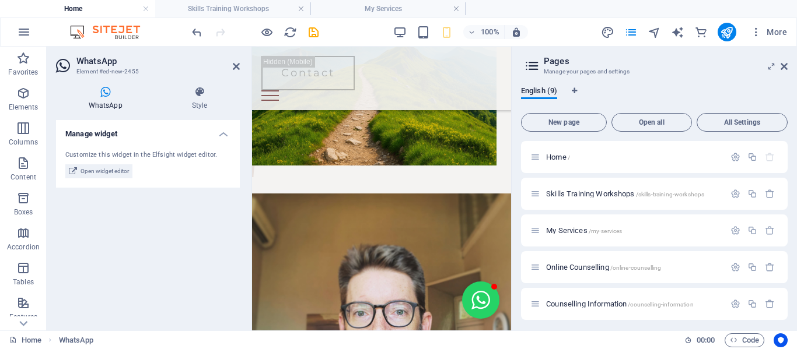
scroll to position [121, 0]
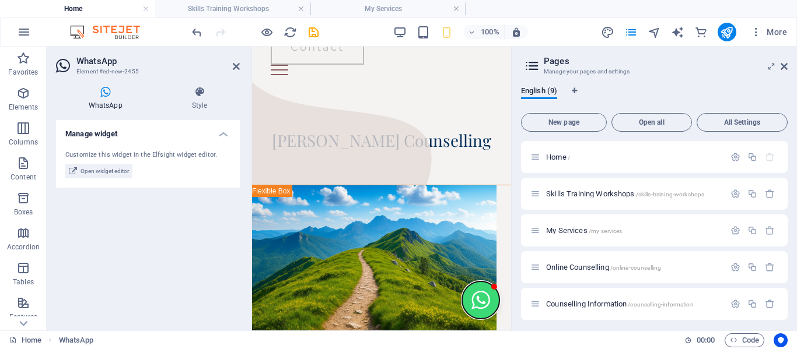
click at [462, 297] on button "Open chat window" at bounding box center [480, 300] width 37 height 37
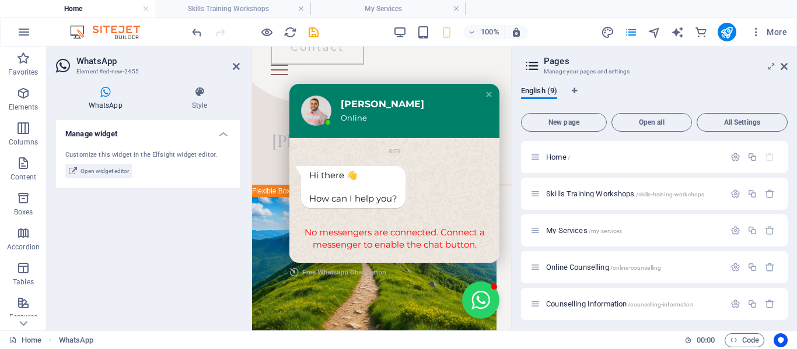
click at [368, 229] on div "No messengers are connected. Connect a messenger to enable the chat button." at bounding box center [394, 239] width 210 height 48
click at [337, 152] on div "8:59" at bounding box center [394, 151] width 187 height 15
click at [474, 304] on button "Close chat window" at bounding box center [480, 300] width 37 height 37
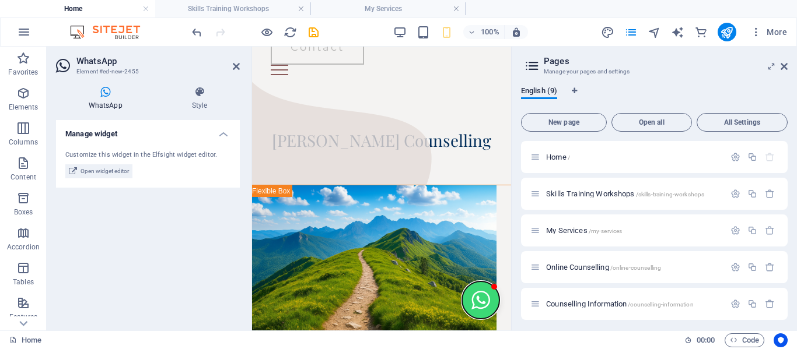
click at [474, 304] on button "Open chat window" at bounding box center [480, 300] width 37 height 37
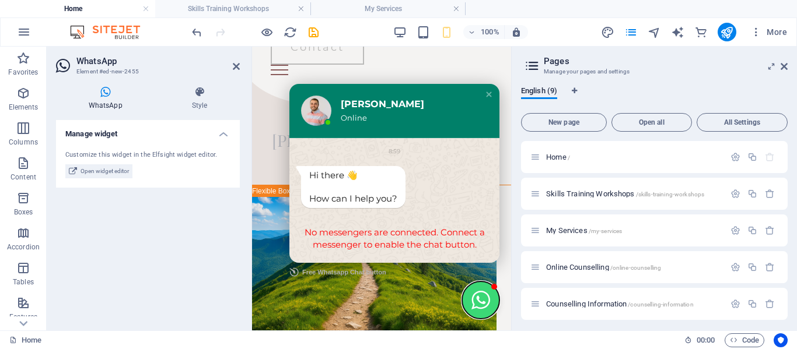
click at [469, 303] on button "Close chat window" at bounding box center [480, 300] width 37 height 37
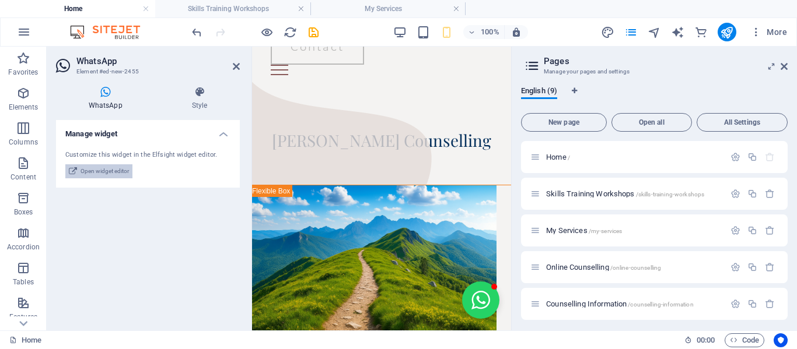
click at [110, 165] on span "Open widget editor" at bounding box center [104, 171] width 48 height 14
click at [108, 172] on span "Open widget editor" at bounding box center [104, 171] width 48 height 14
click at [104, 169] on span "Open widget editor" at bounding box center [104, 171] width 48 height 14
click at [100, 173] on span "Open widget editor" at bounding box center [104, 171] width 48 height 14
click at [785, 68] on icon at bounding box center [783, 66] width 7 height 9
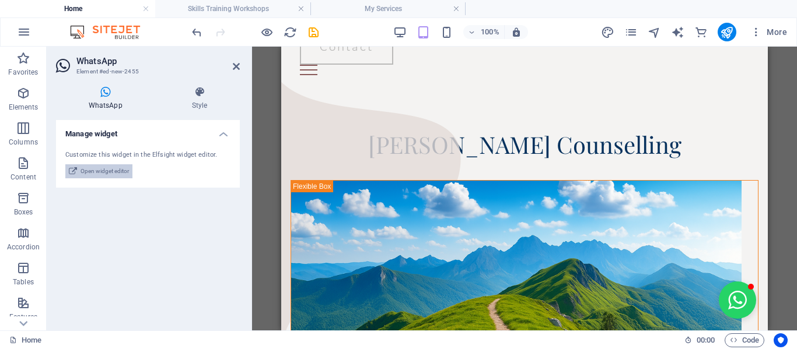
click at [86, 170] on span "Open widget editor" at bounding box center [104, 171] width 48 height 14
click at [235, 65] on icon at bounding box center [236, 66] width 7 height 9
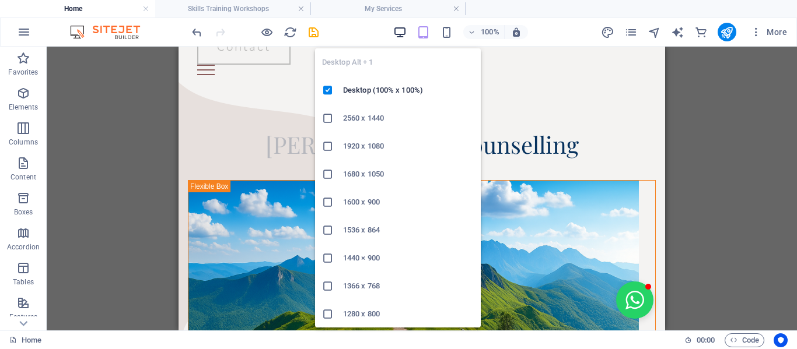
click at [403, 29] on icon "button" at bounding box center [399, 32] width 13 height 13
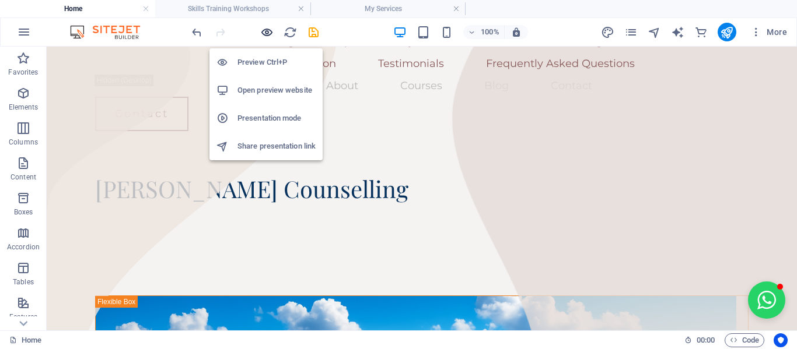
click at [269, 30] on icon "button" at bounding box center [266, 32] width 13 height 13
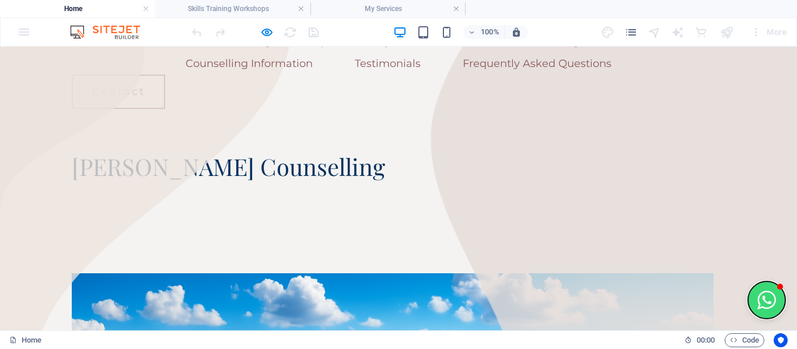
click at [753, 296] on button "Open chat window" at bounding box center [766, 300] width 37 height 37
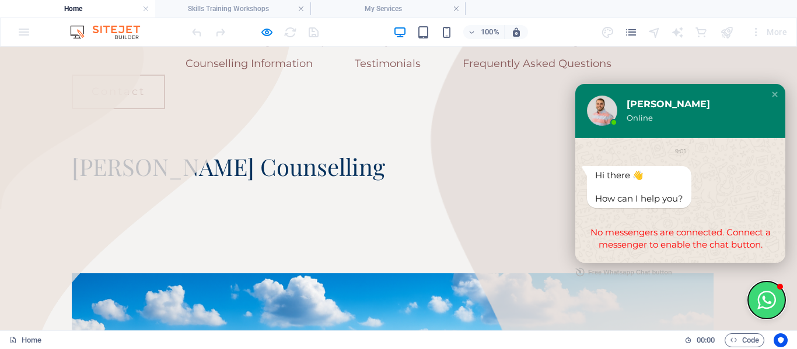
click at [753, 296] on button "Close chat window" at bounding box center [766, 300] width 37 height 37
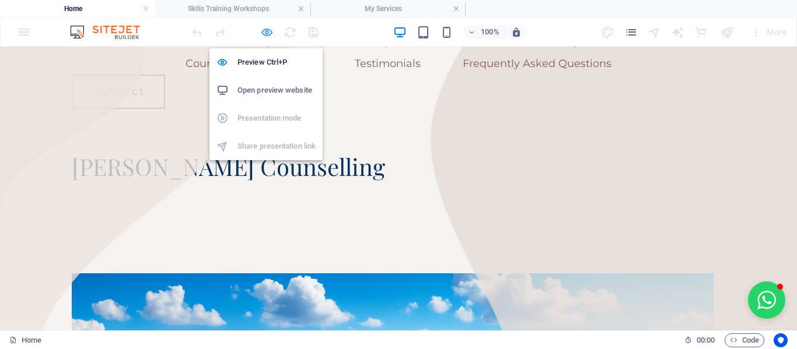
click at [267, 31] on icon "button" at bounding box center [266, 32] width 13 height 13
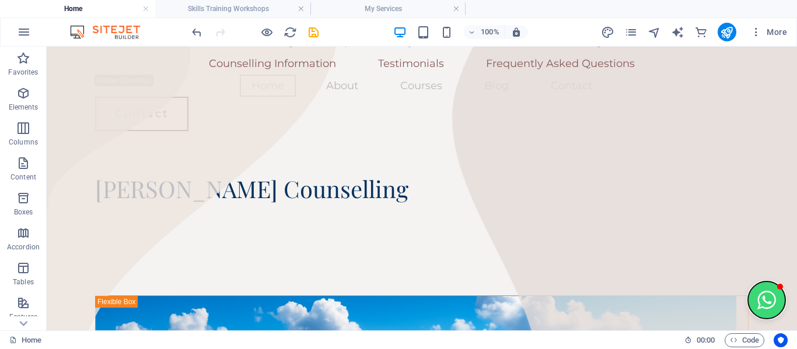
click at [754, 296] on button "Open chat window" at bounding box center [766, 300] width 37 height 37
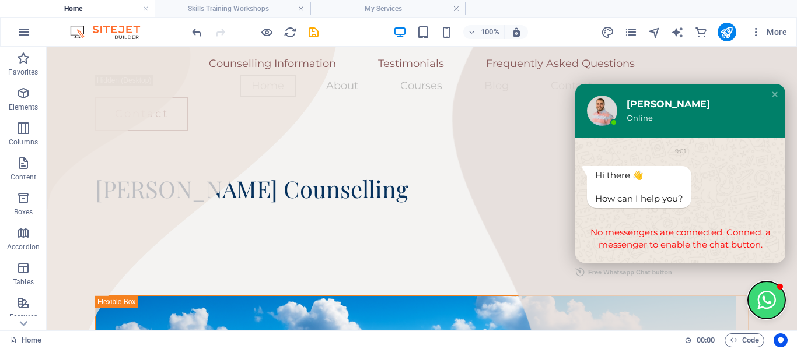
click at [754, 296] on button "Close chat window" at bounding box center [766, 300] width 37 height 37
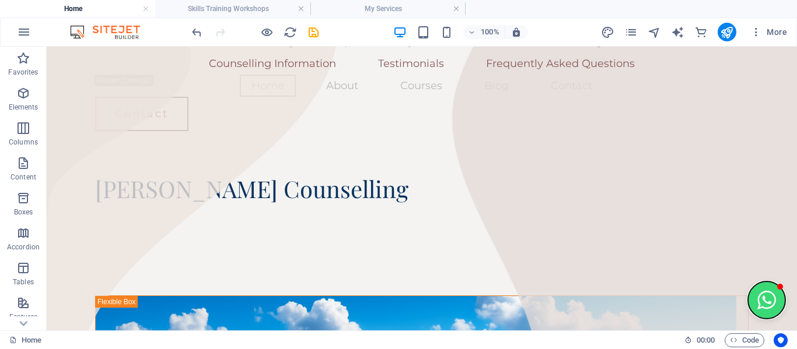
click at [754, 296] on button "Open chat window" at bounding box center [766, 300] width 37 height 37
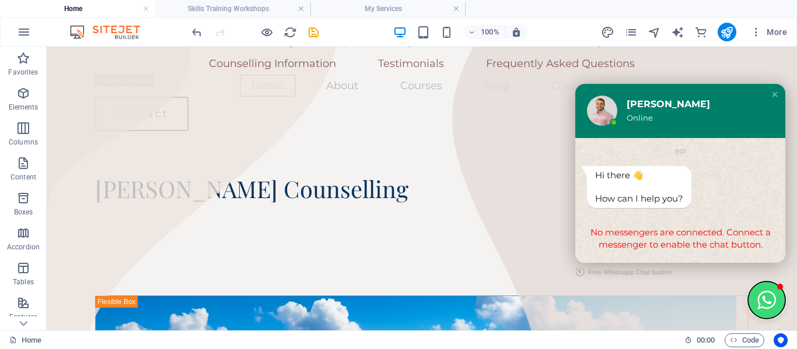
click at [762, 306] on button "Close chat window" at bounding box center [766, 300] width 37 height 37
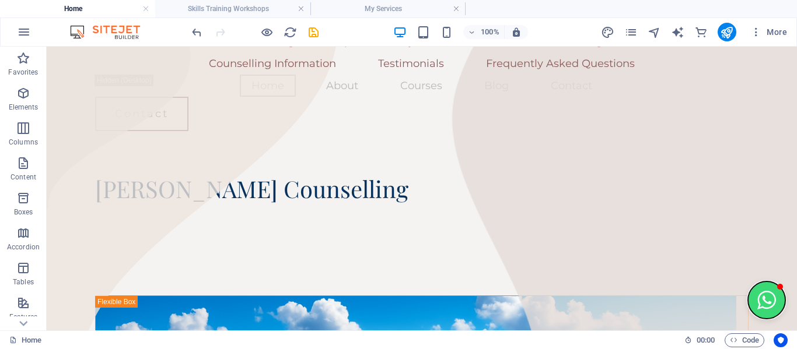
click at [762, 306] on button "Open chat window" at bounding box center [766, 300] width 37 height 37
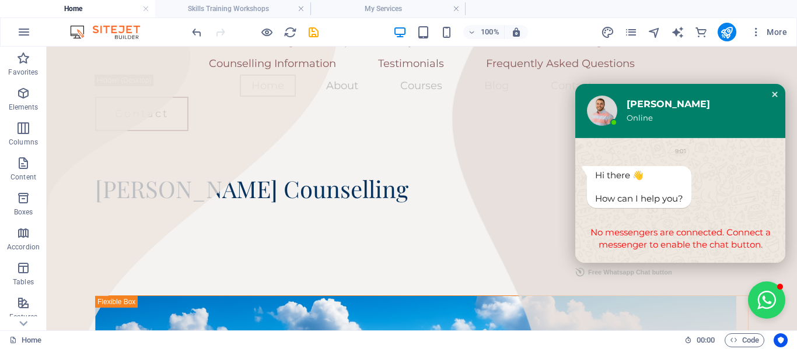
click at [769, 90] on div "Close chat window" at bounding box center [775, 95] width 12 height 12
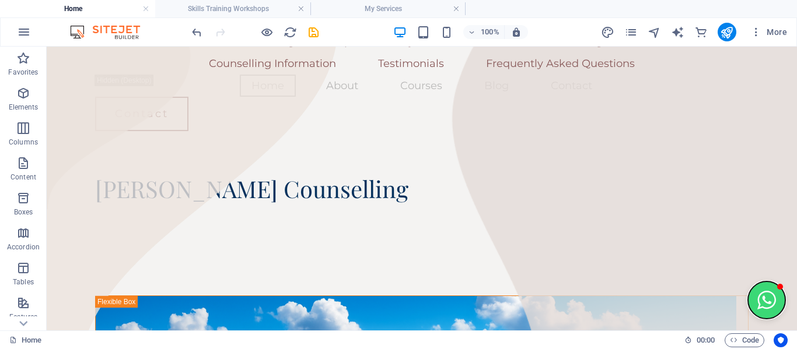
click at [770, 304] on button "Open chat window" at bounding box center [766, 300] width 37 height 37
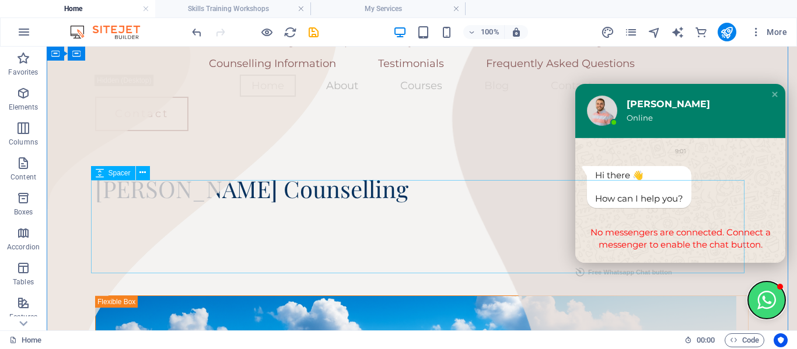
drag, startPoint x: 770, startPoint y: 304, endPoint x: 546, endPoint y: 248, distance: 230.7
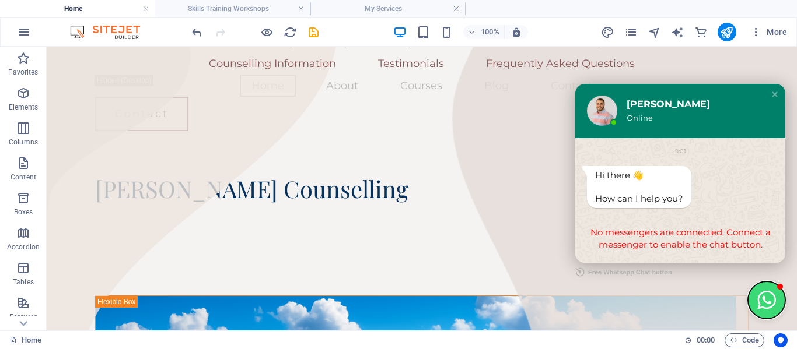
click at [759, 300] on button "Close chat window" at bounding box center [766, 300] width 37 height 37
